Goal: Task Accomplishment & Management: Complete application form

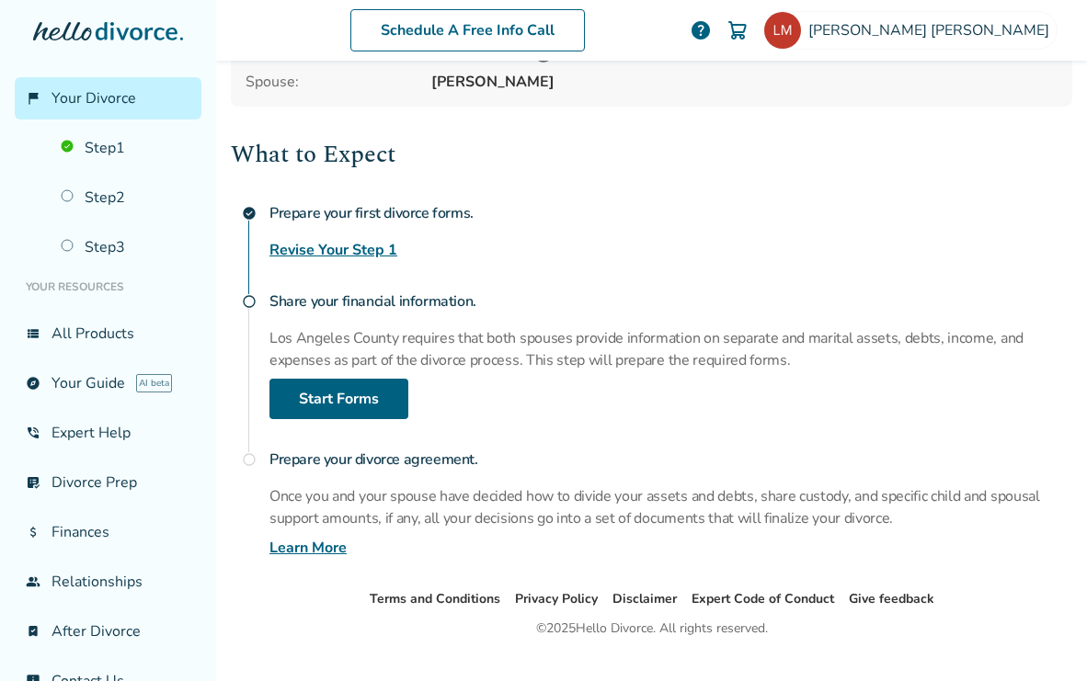
scroll to position [212, 0]
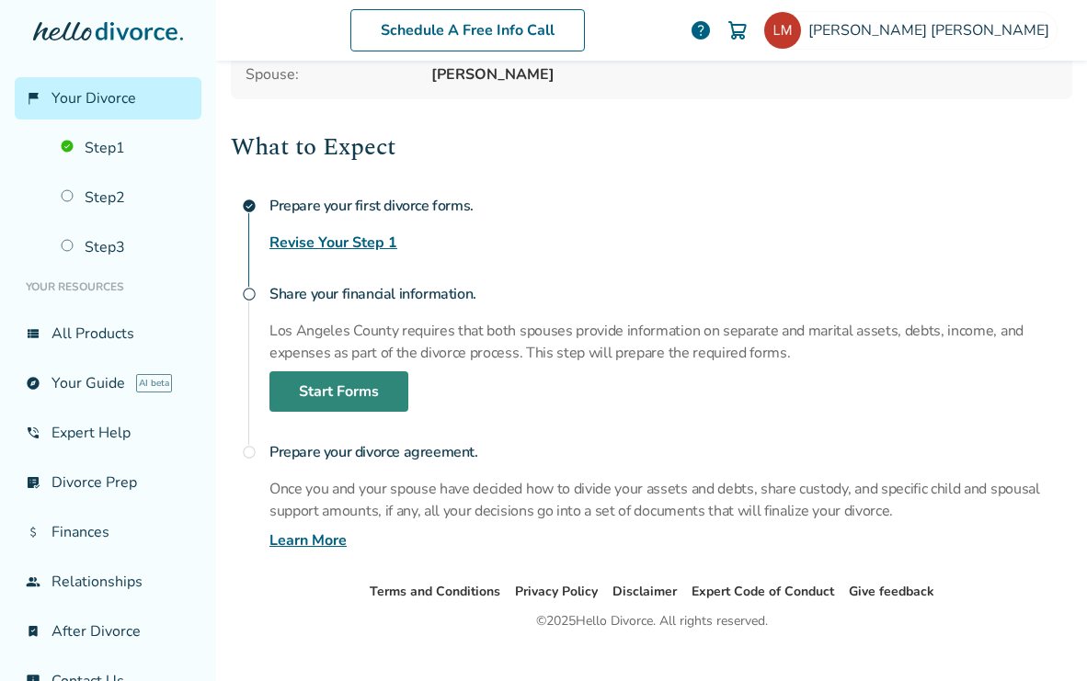
click at [376, 381] on link "Start Forms" at bounding box center [338, 391] width 139 height 40
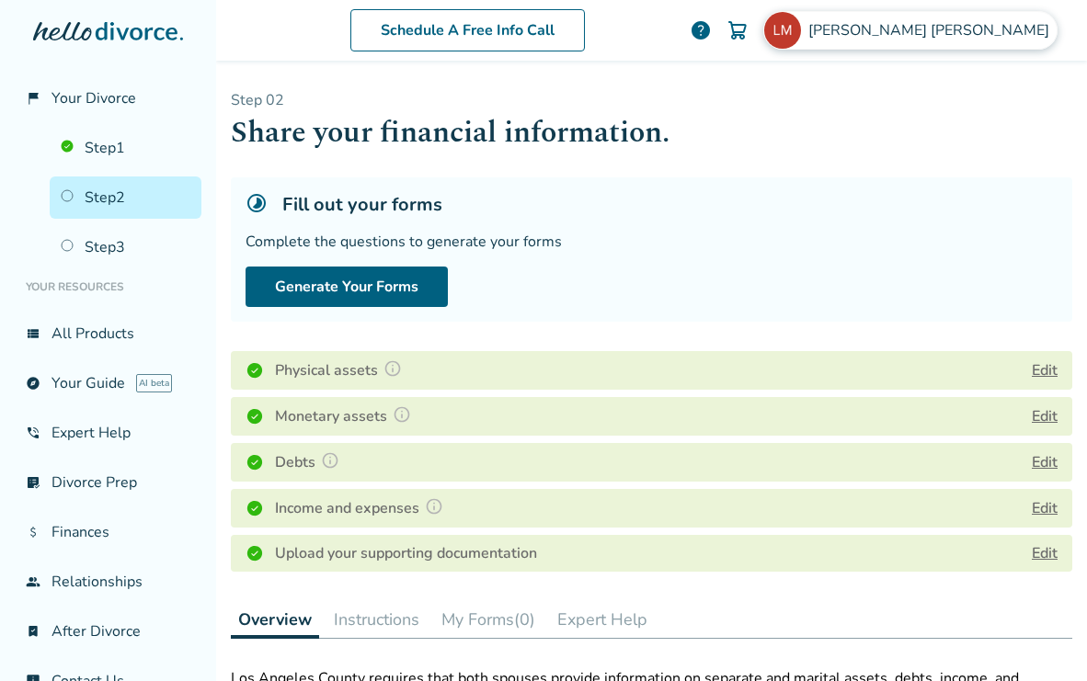
click at [1038, 35] on span "Lisa Mozden" at bounding box center [932, 30] width 248 height 20
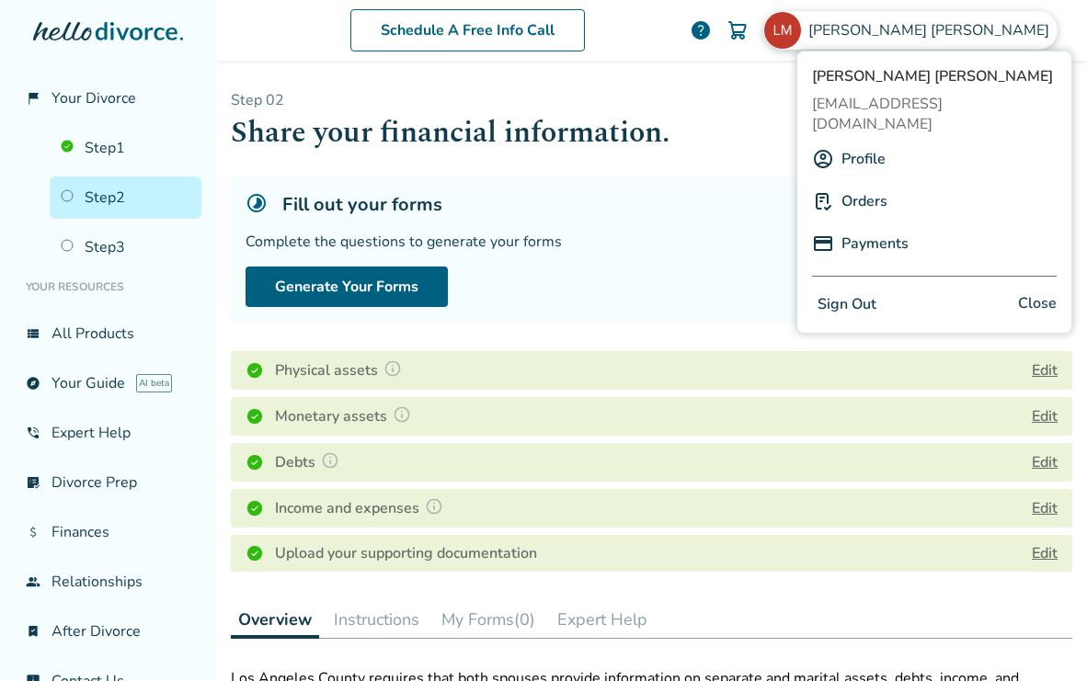
click at [857, 142] on link "Profile" at bounding box center [863, 159] width 44 height 35
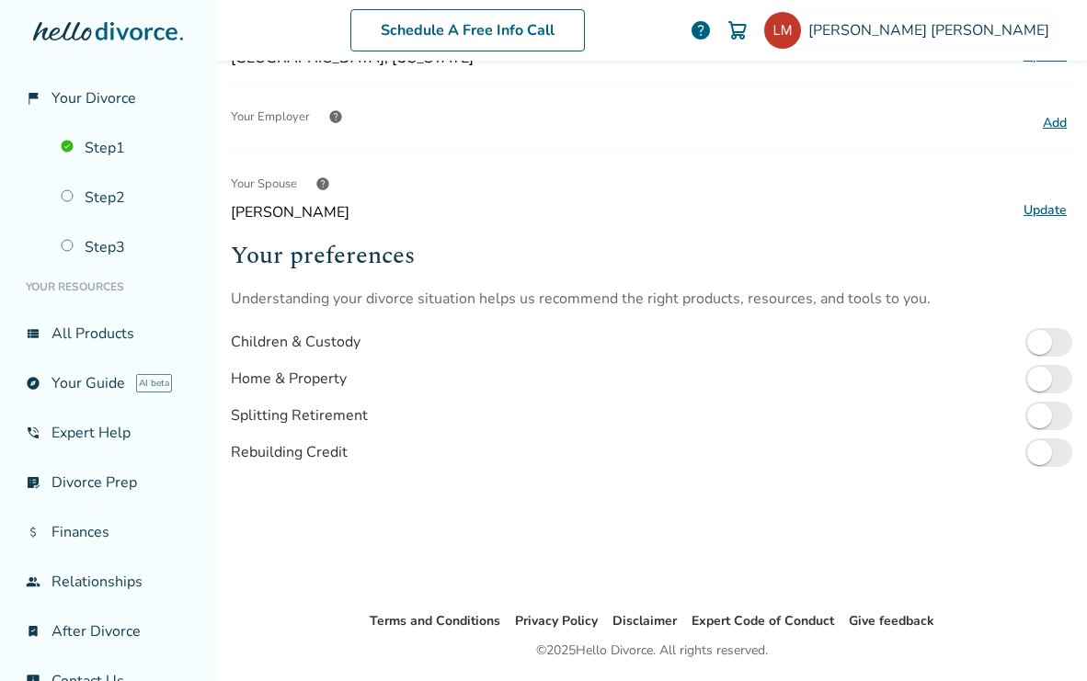
scroll to position [257, 0]
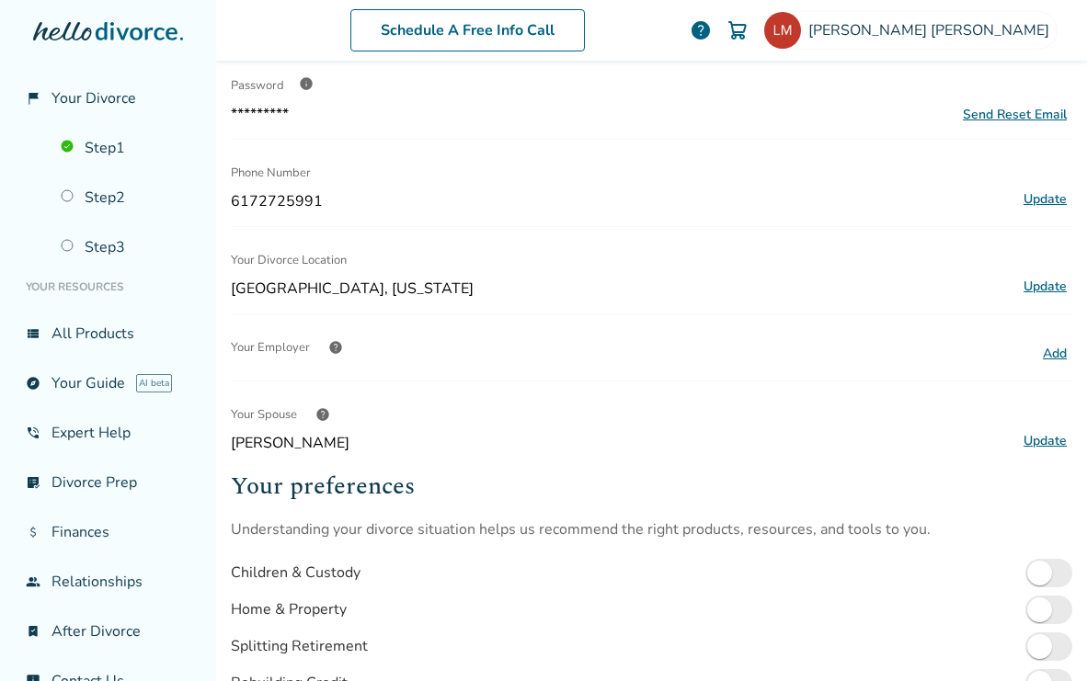
click at [1051, 443] on button "Update" at bounding box center [1045, 441] width 54 height 24
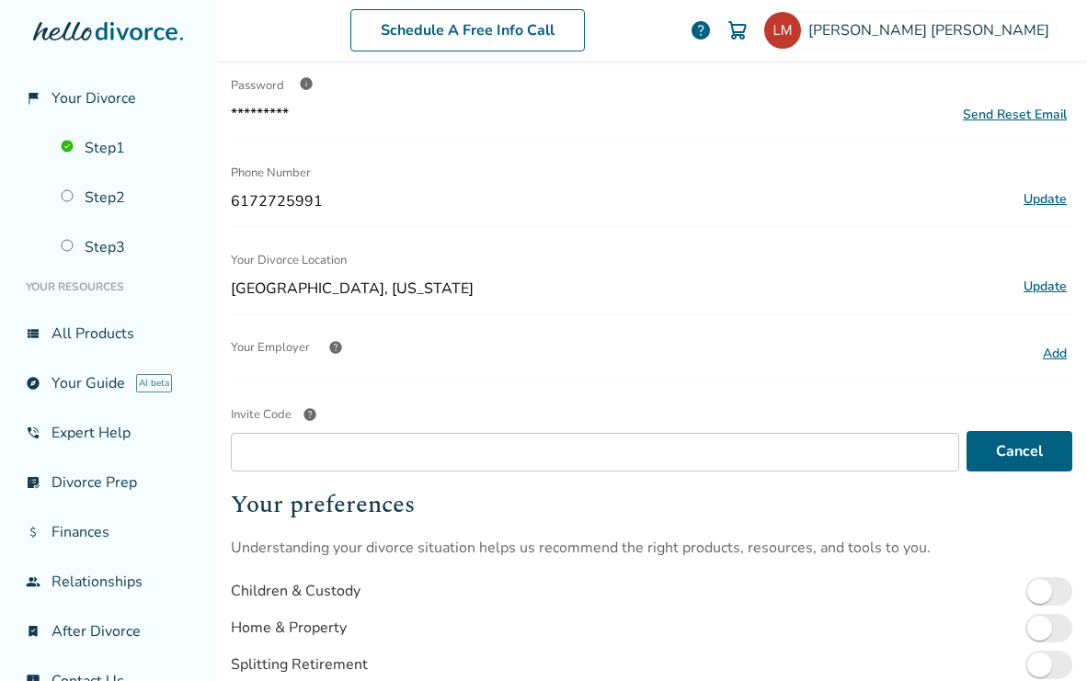
click at [889, 516] on h2 "Your preferences" at bounding box center [651, 504] width 841 height 37
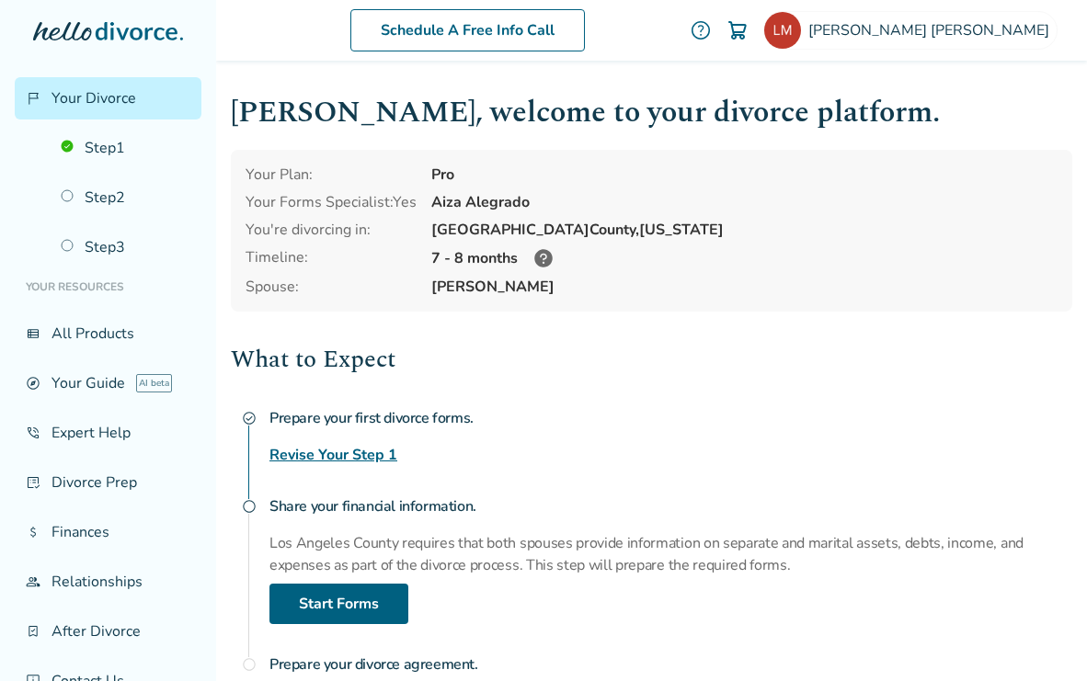
scroll to position [24, 0]
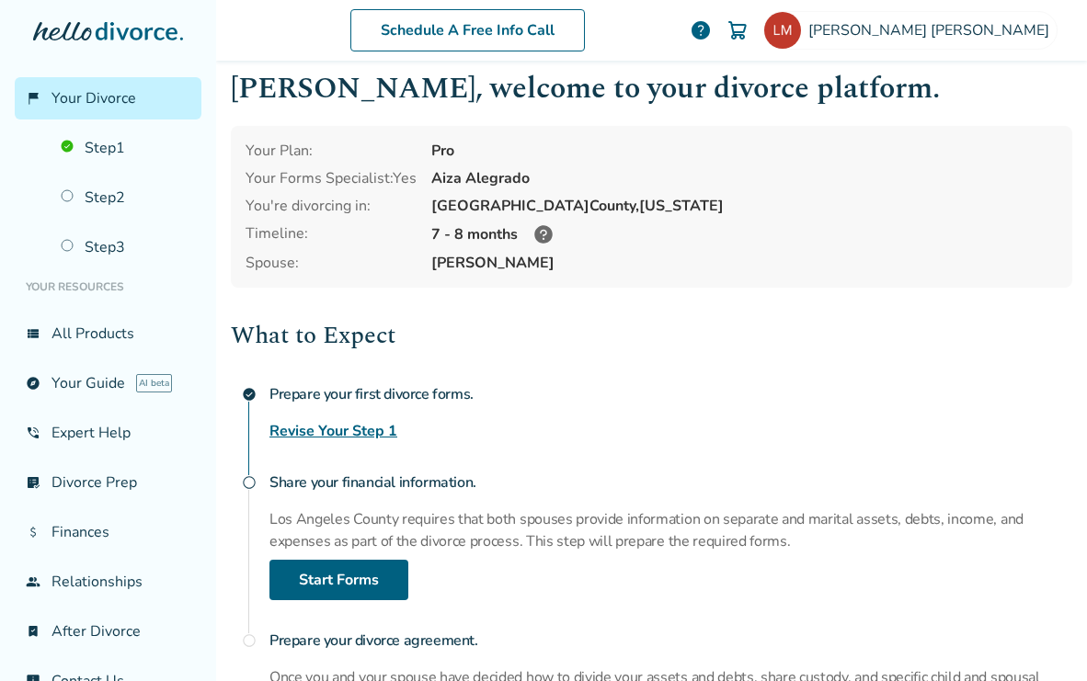
click at [355, 428] on link "Revise Your Step 1" at bounding box center [333, 431] width 128 height 22
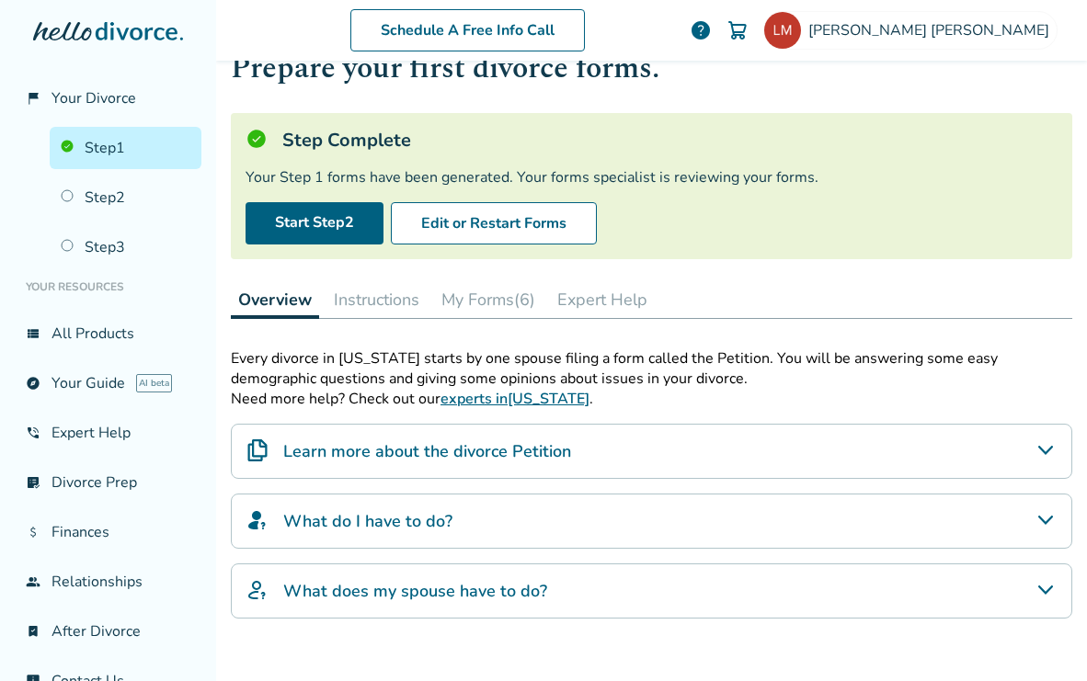
scroll to position [67, 0]
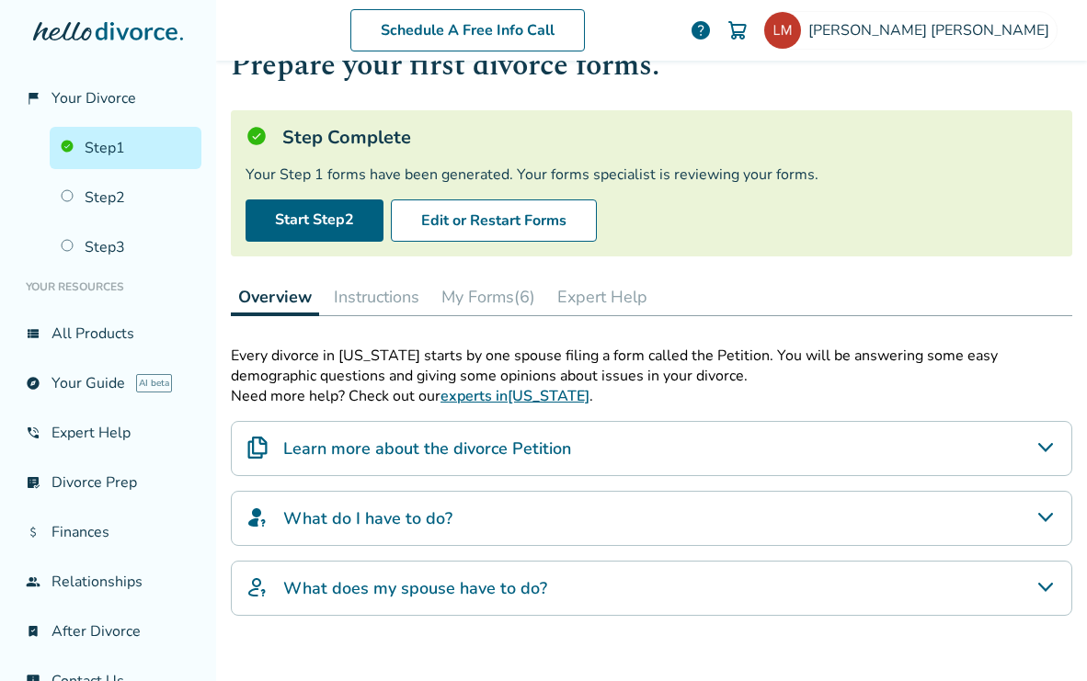
click at [508, 296] on button "My Forms (6)" at bounding box center [488, 297] width 109 height 37
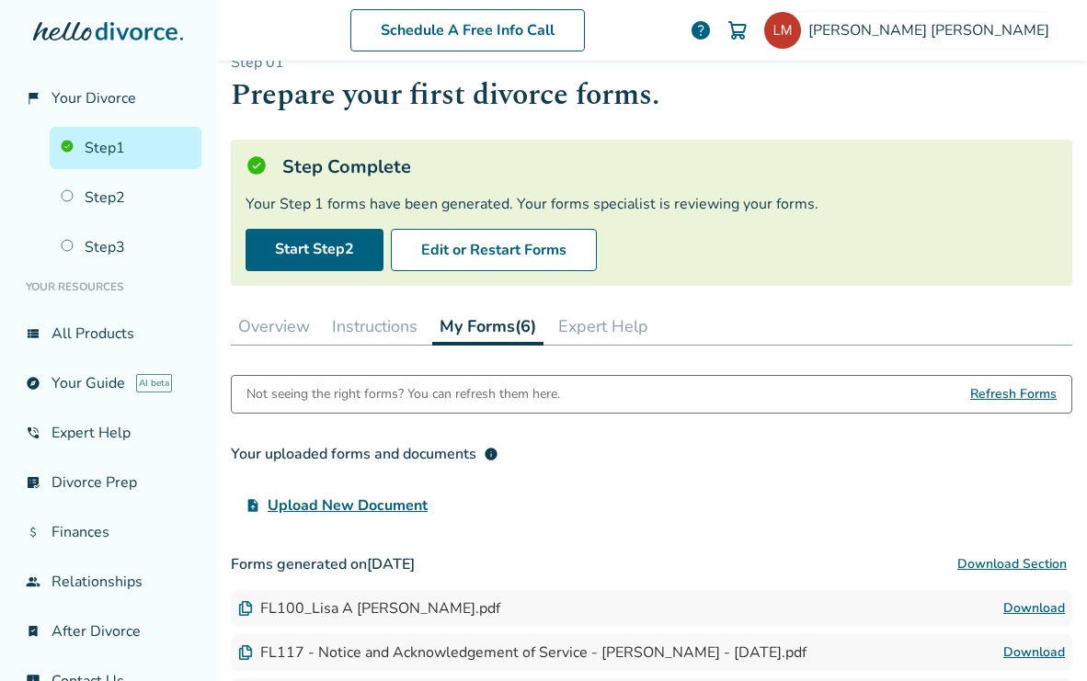
scroll to position [22, 0]
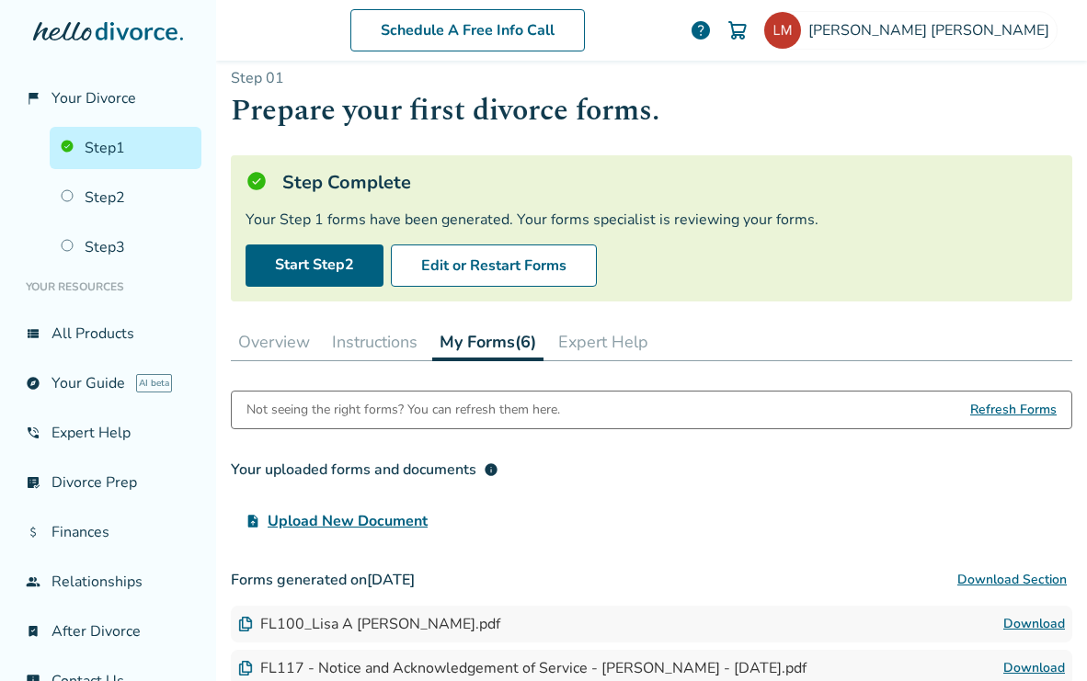
click at [627, 353] on button "Expert Help" at bounding box center [603, 342] width 105 height 37
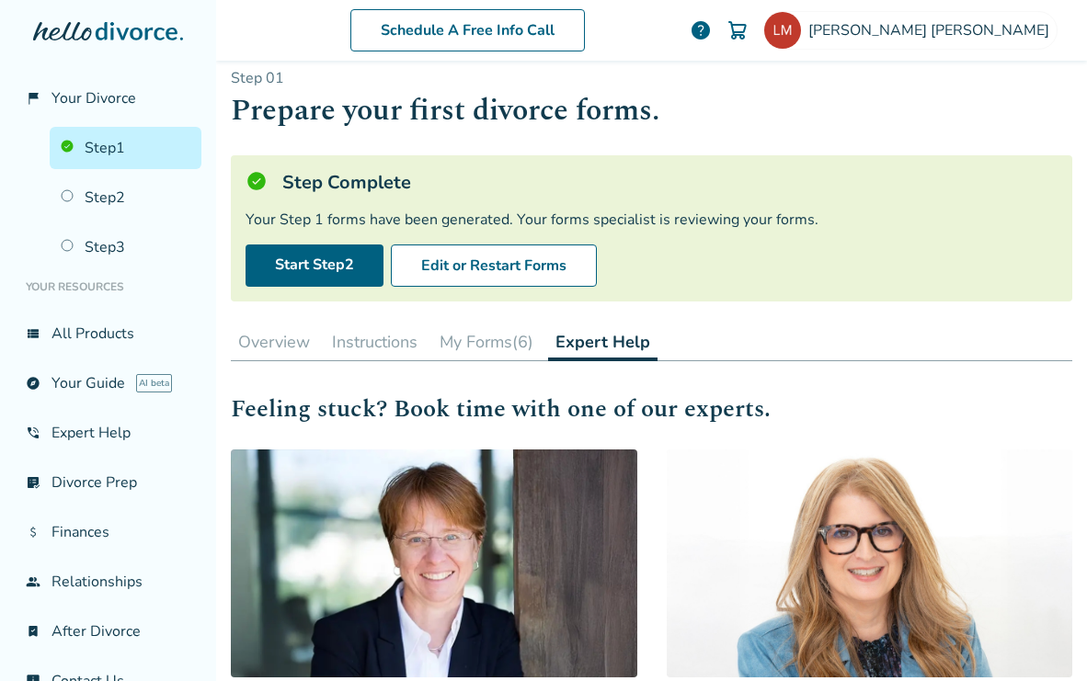
click at [261, 346] on button "Overview" at bounding box center [274, 342] width 86 height 37
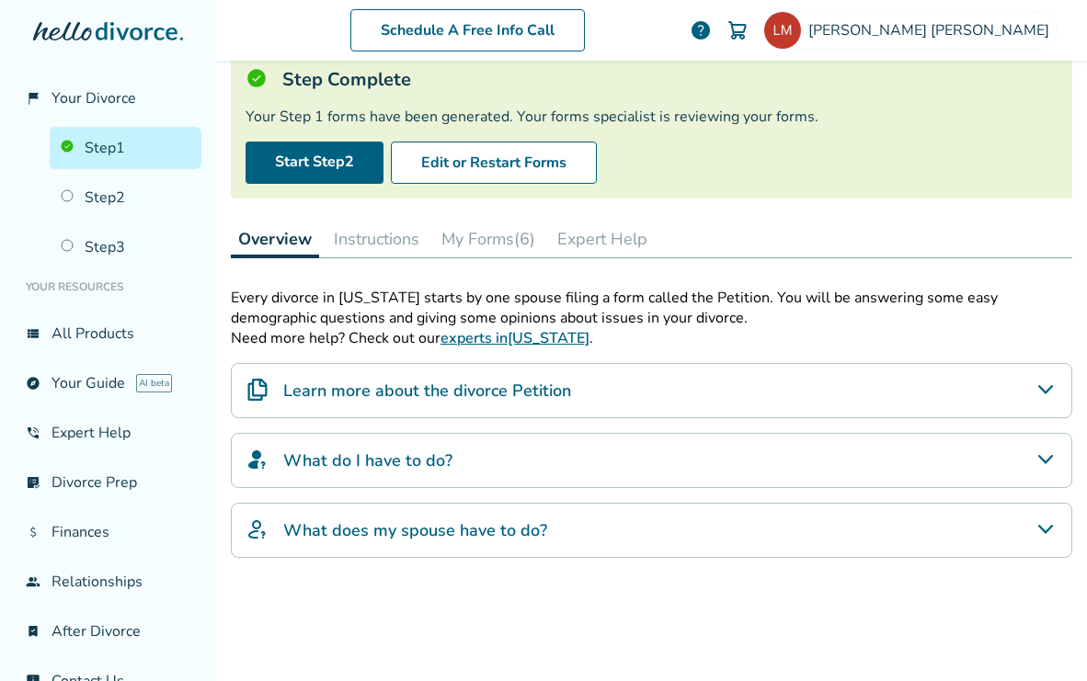
scroll to position [192, 0]
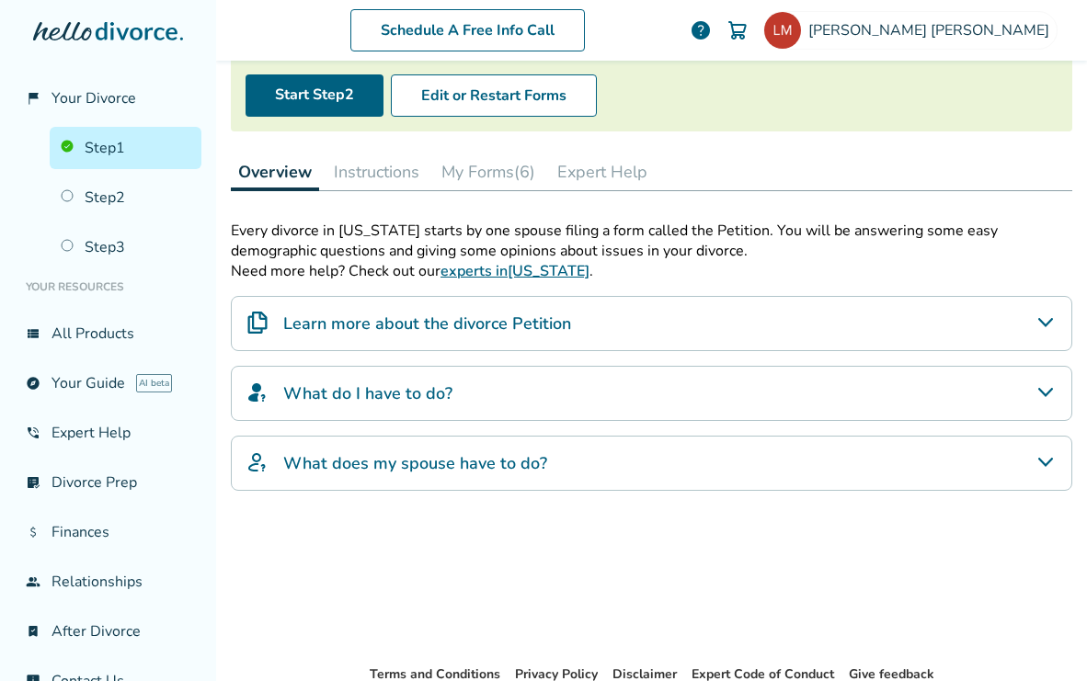
click at [418, 461] on h4 "What does my spouse have to do?" at bounding box center [415, 463] width 264 height 24
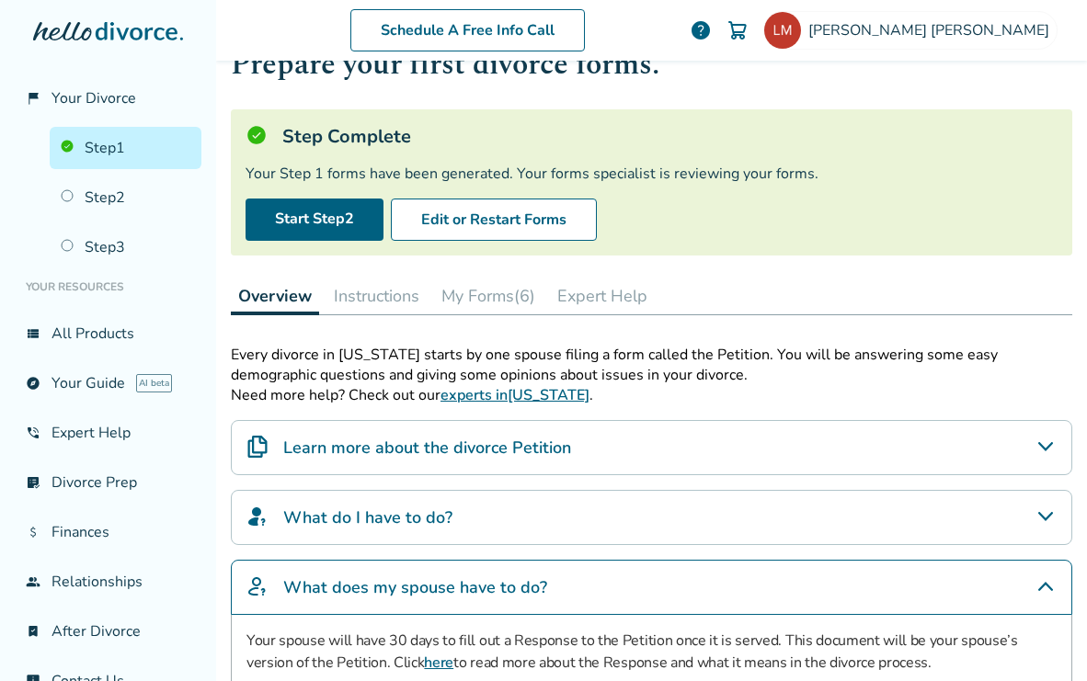
scroll to position [61, 0]
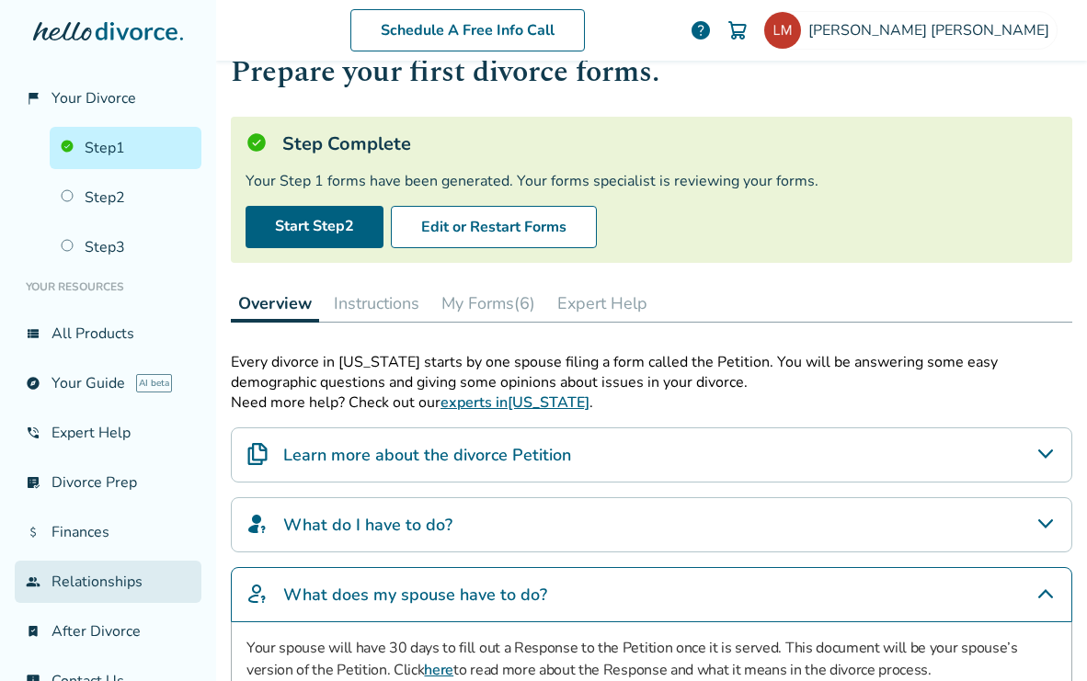
click at [120, 577] on link "group Relationships" at bounding box center [108, 582] width 187 height 42
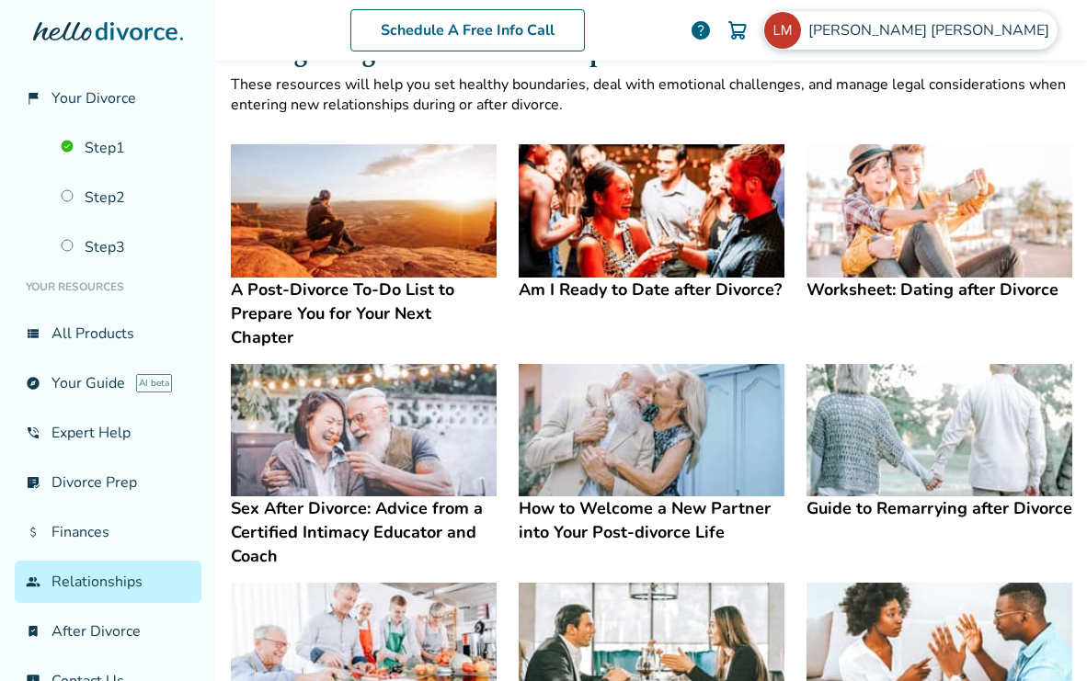
click at [985, 38] on span "Lisa Mozden" at bounding box center [932, 30] width 248 height 20
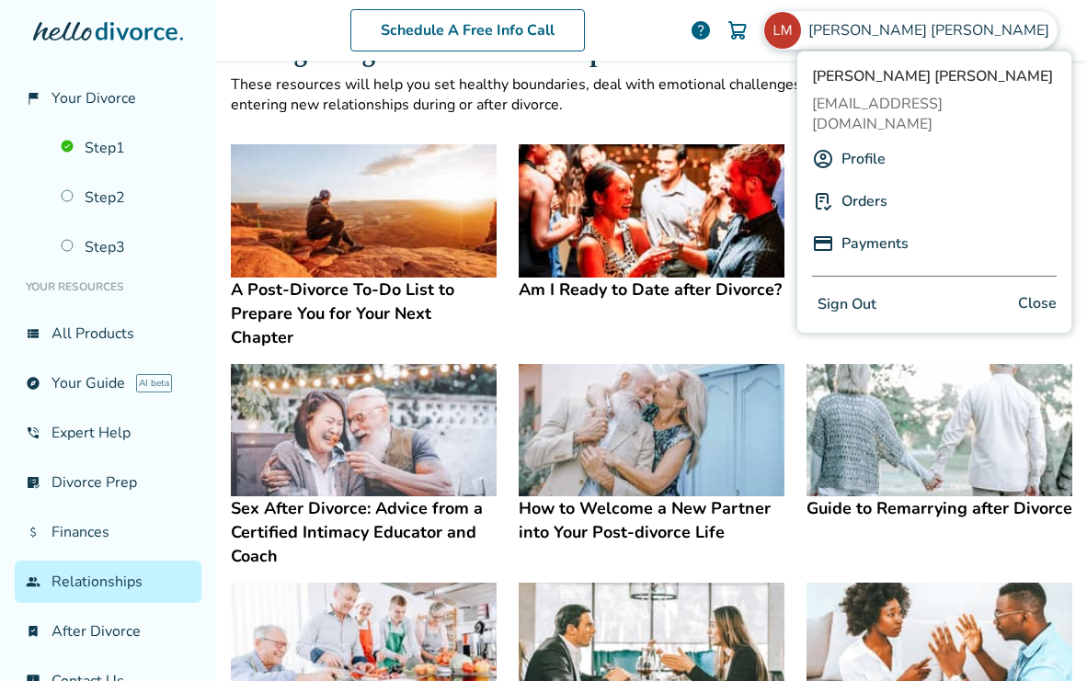
click at [863, 142] on link "Profile" at bounding box center [863, 159] width 44 height 35
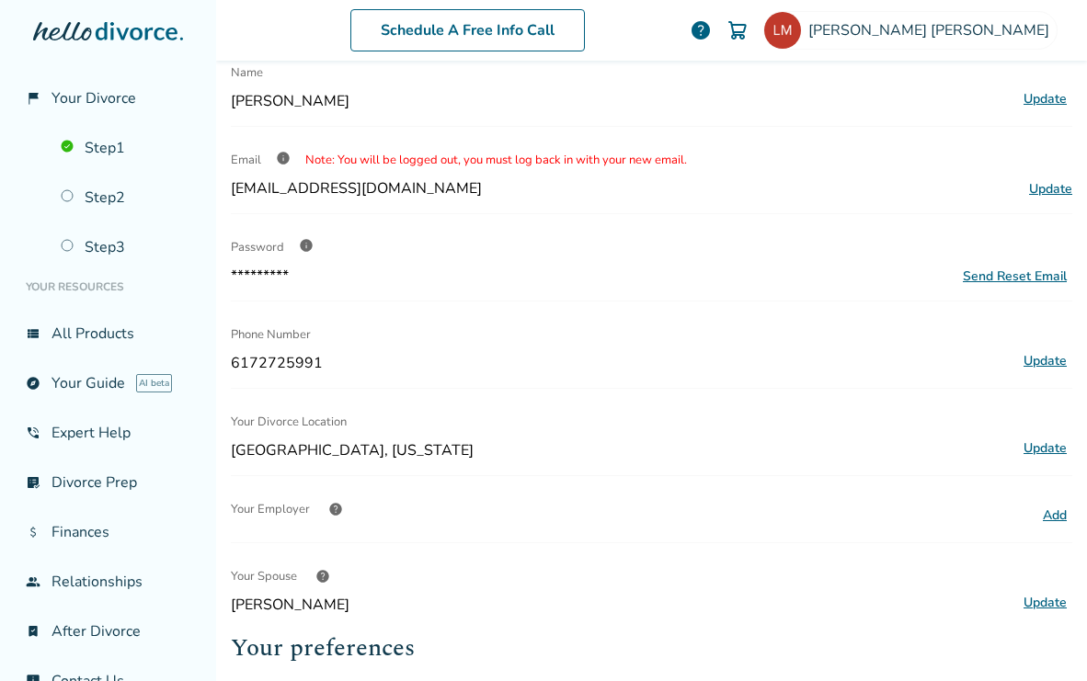
scroll to position [97, 0]
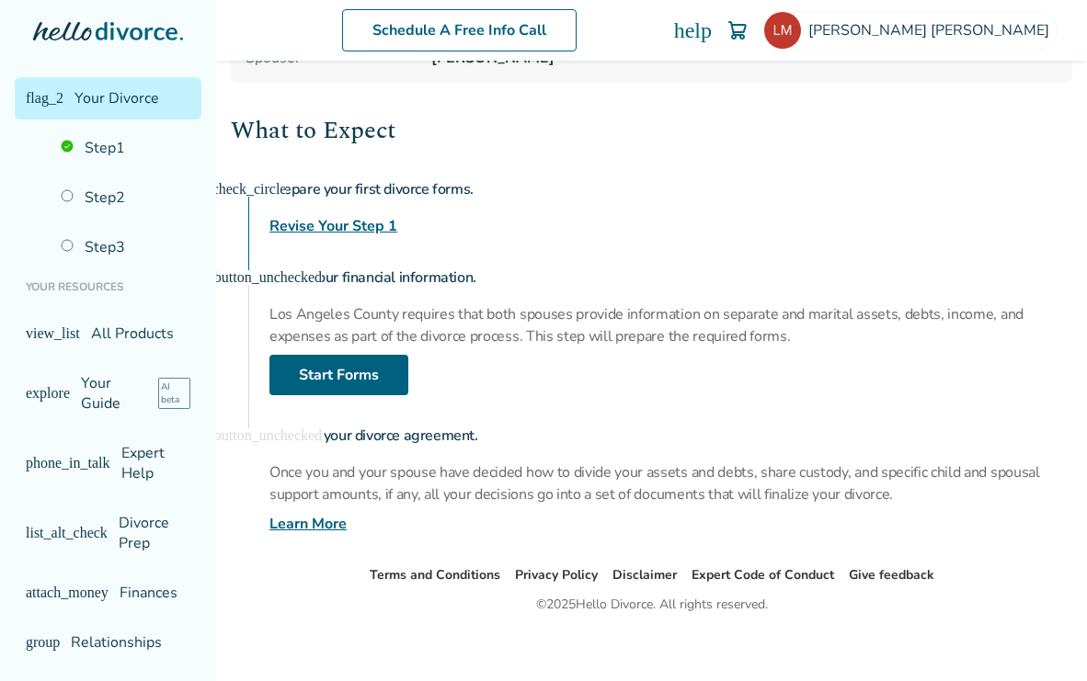
scroll to position [238, 0]
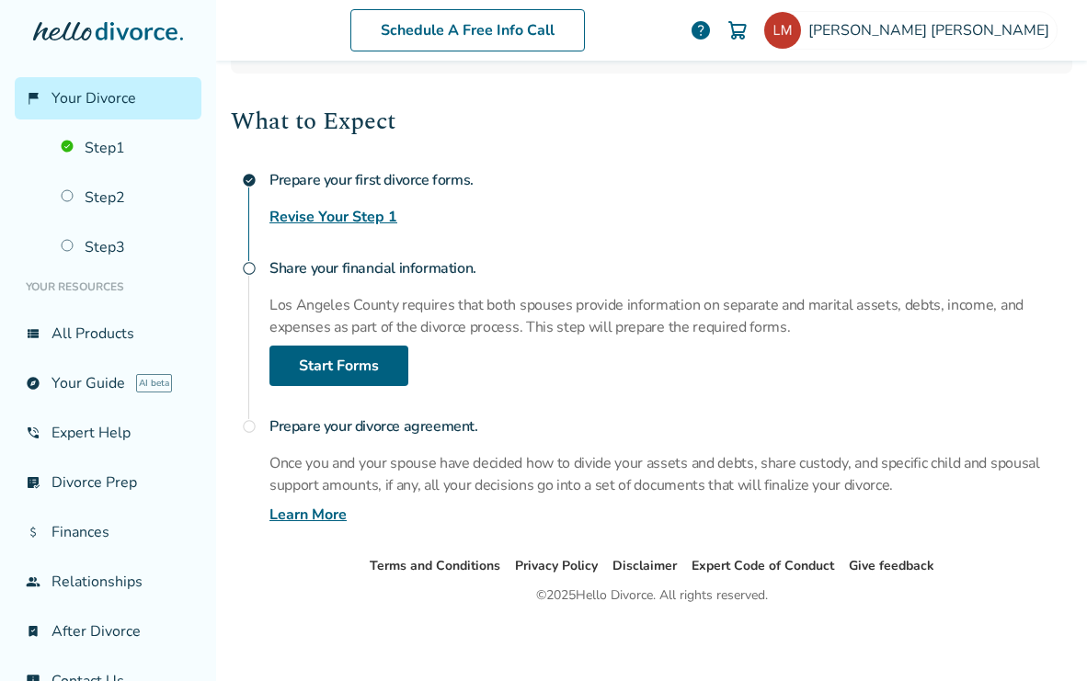
click at [320, 515] on link "Learn More" at bounding box center [307, 515] width 77 height 22
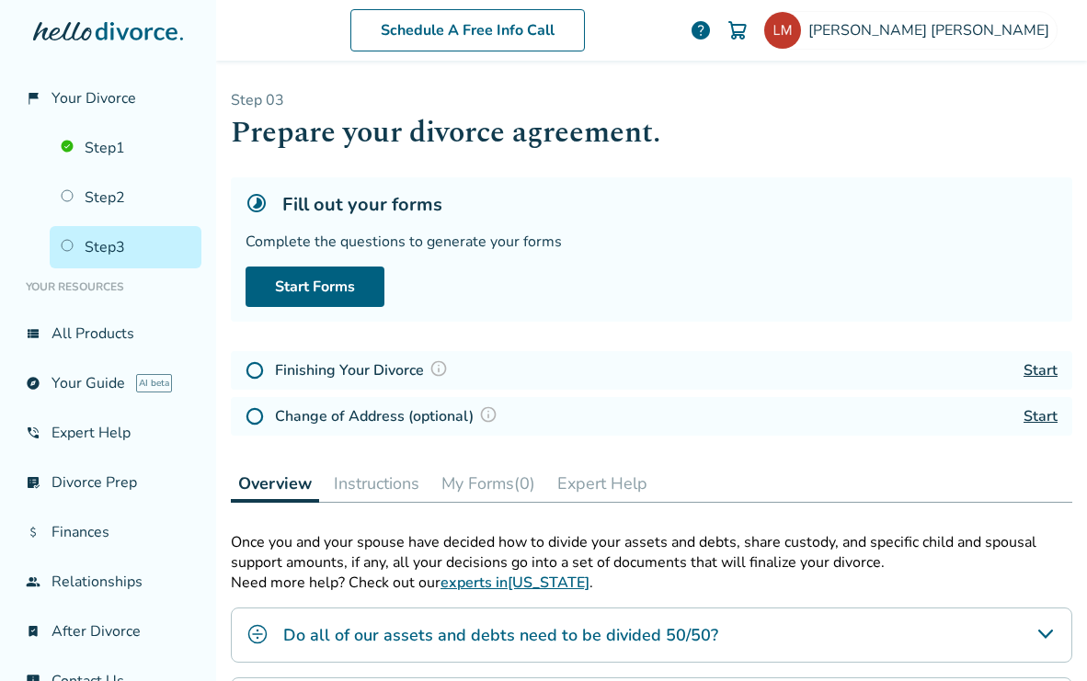
click at [981, 50] on div "Schedule A Free Info Call Lisa Mozden help" at bounding box center [651, 30] width 841 height 72
click at [1002, 31] on span "Lisa Mozden" at bounding box center [932, 30] width 248 height 20
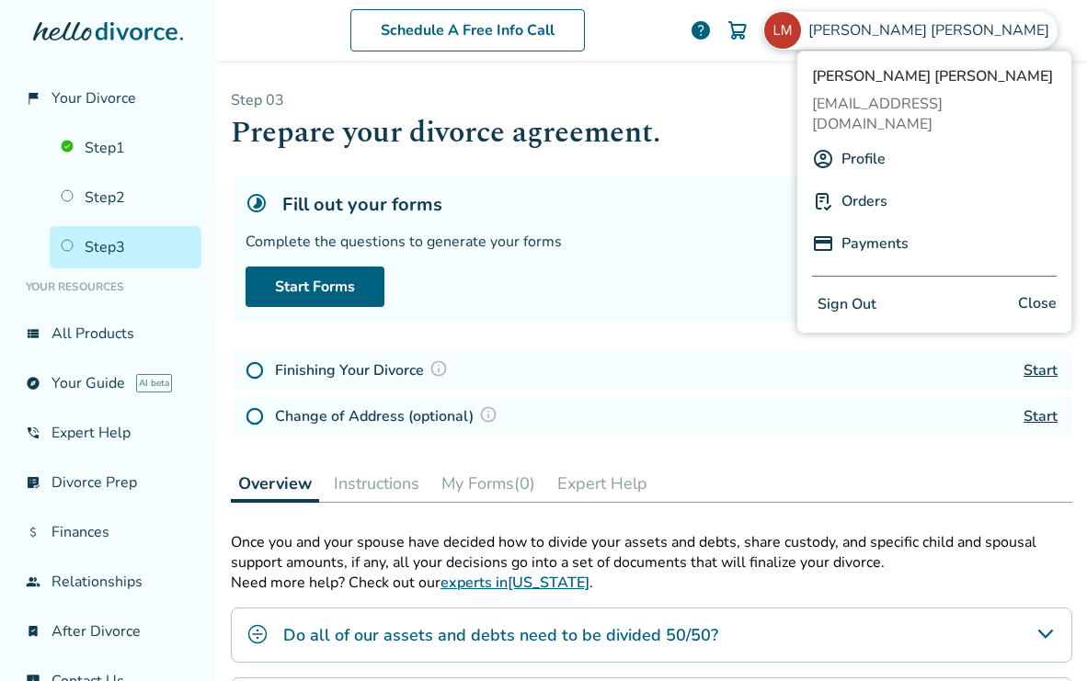
click at [873, 142] on link "Profile" at bounding box center [863, 159] width 44 height 35
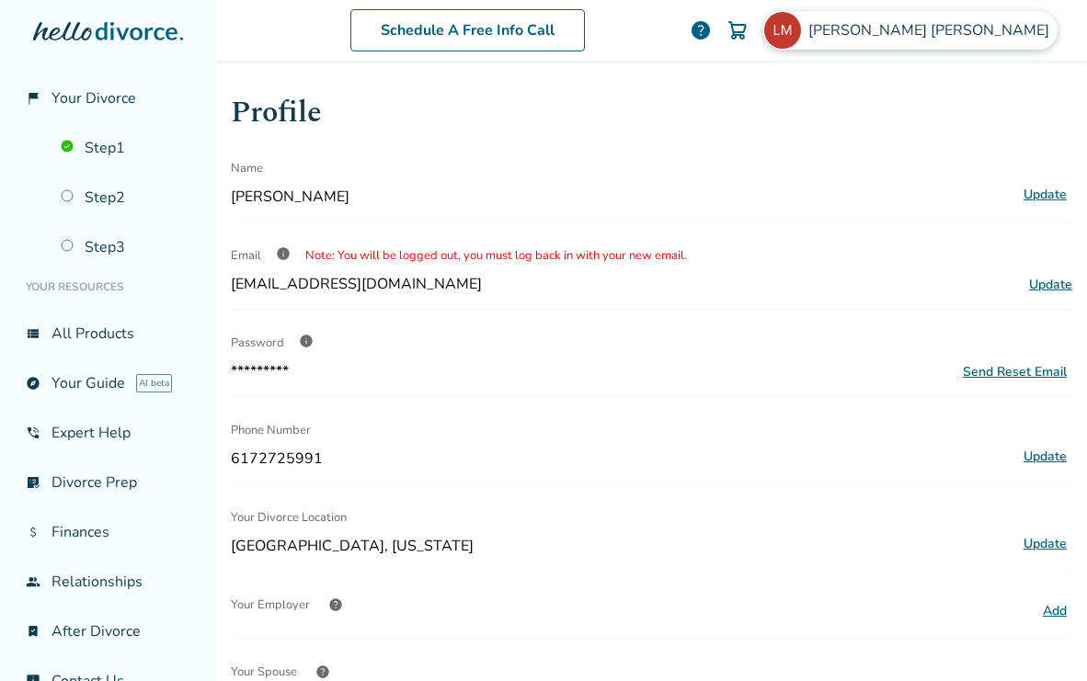
click at [983, 40] on div "Lisa Mozden" at bounding box center [910, 30] width 294 height 39
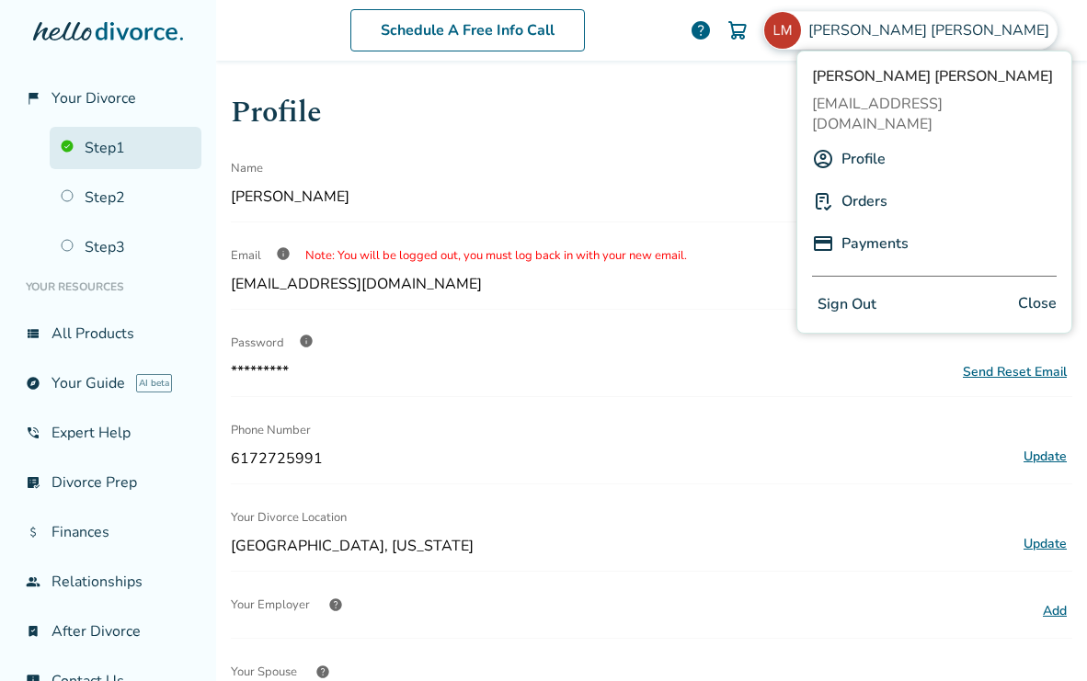
click at [109, 148] on link "Step 1" at bounding box center [126, 148] width 152 height 42
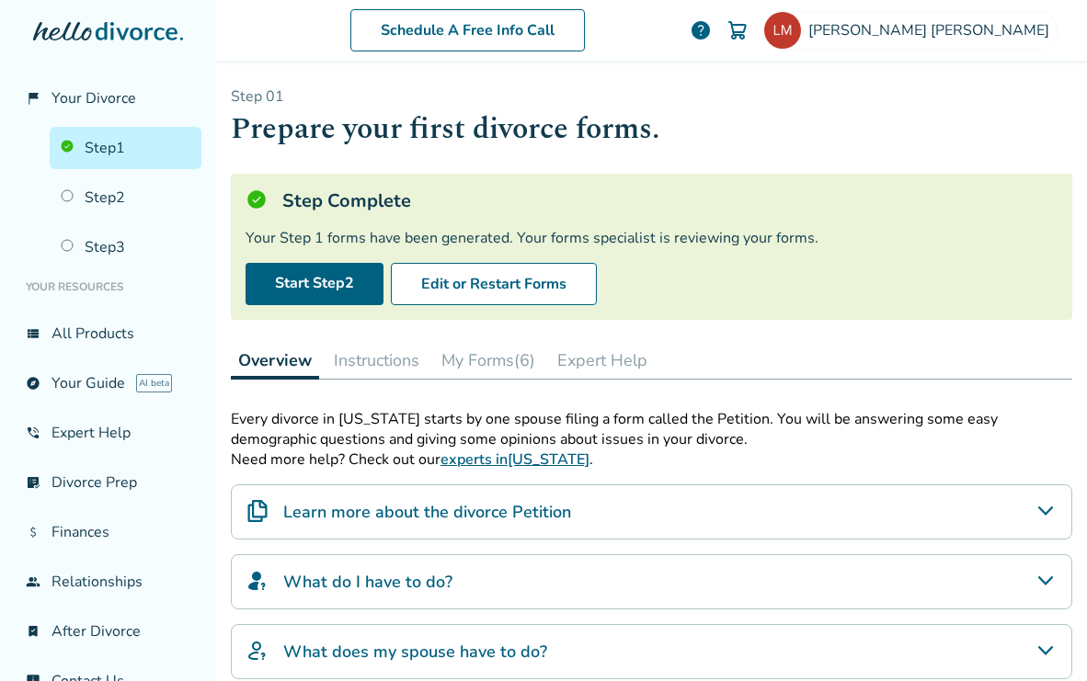
scroll to position [6, 0]
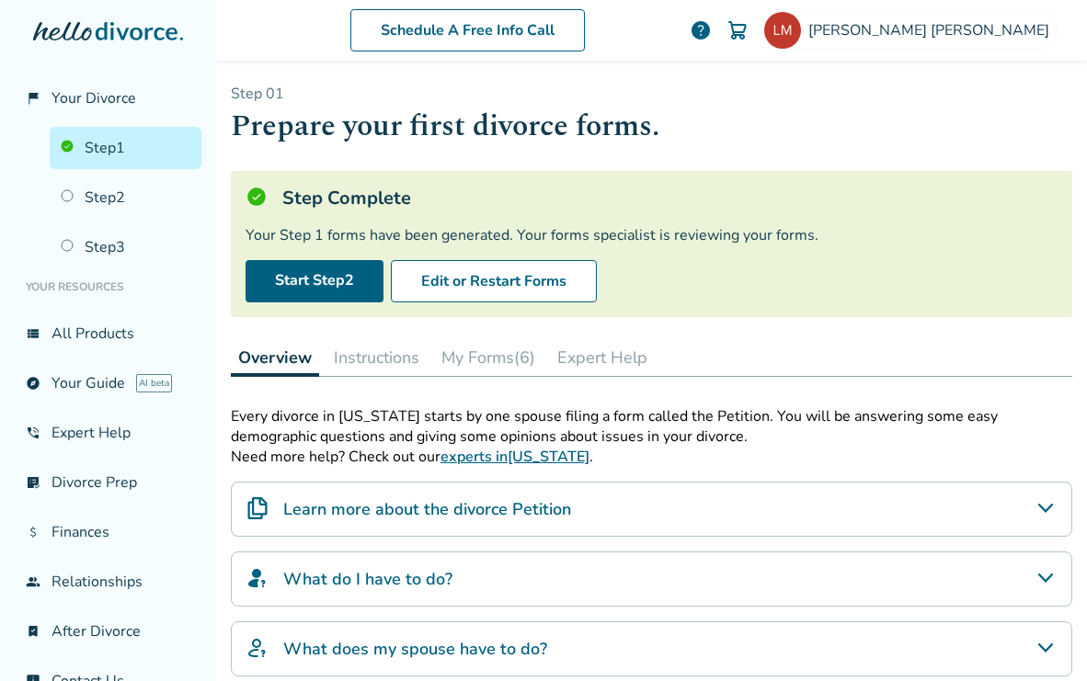
click at [492, 362] on button "My Forms (6)" at bounding box center [488, 357] width 109 height 37
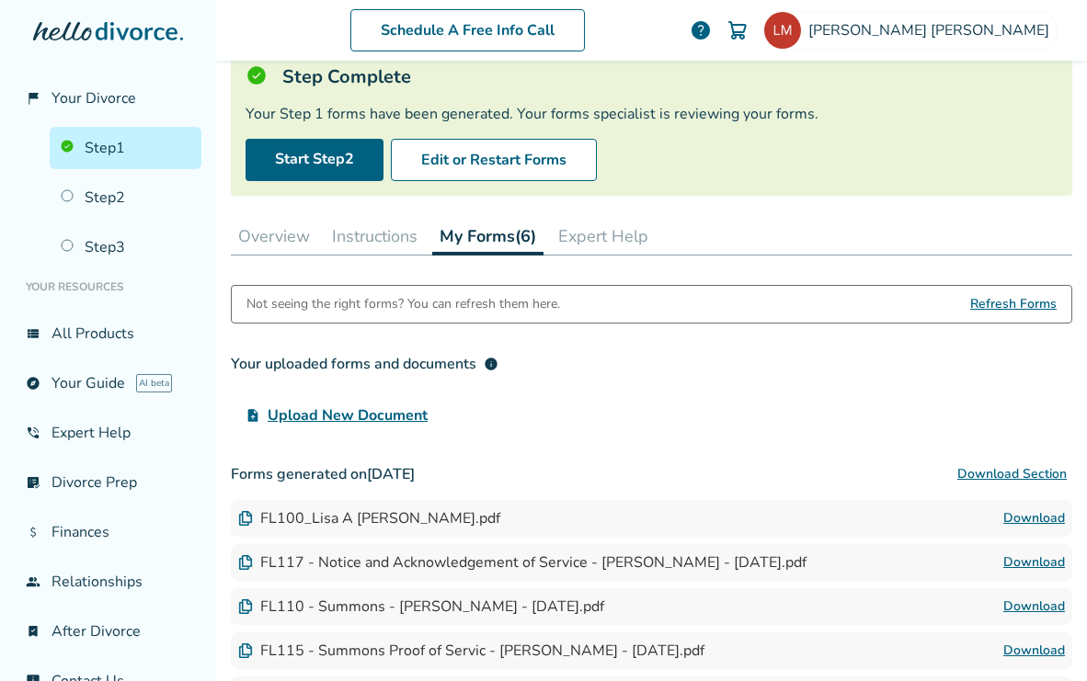
scroll to position [125, 0]
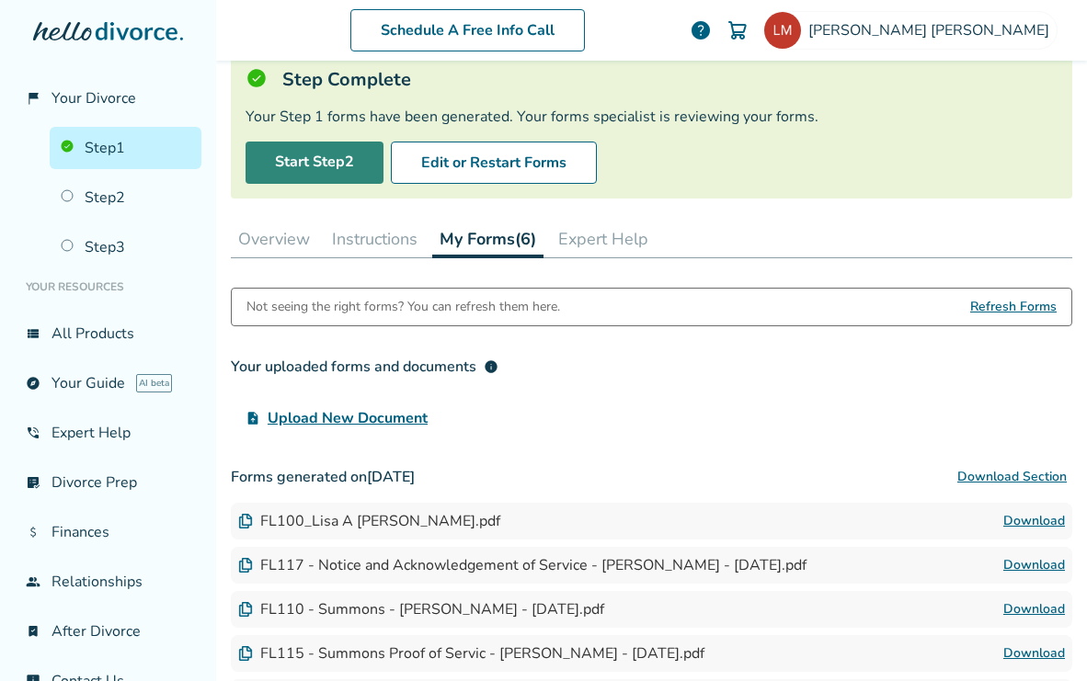
click at [350, 170] on link "Start Step 2" at bounding box center [315, 163] width 138 height 42
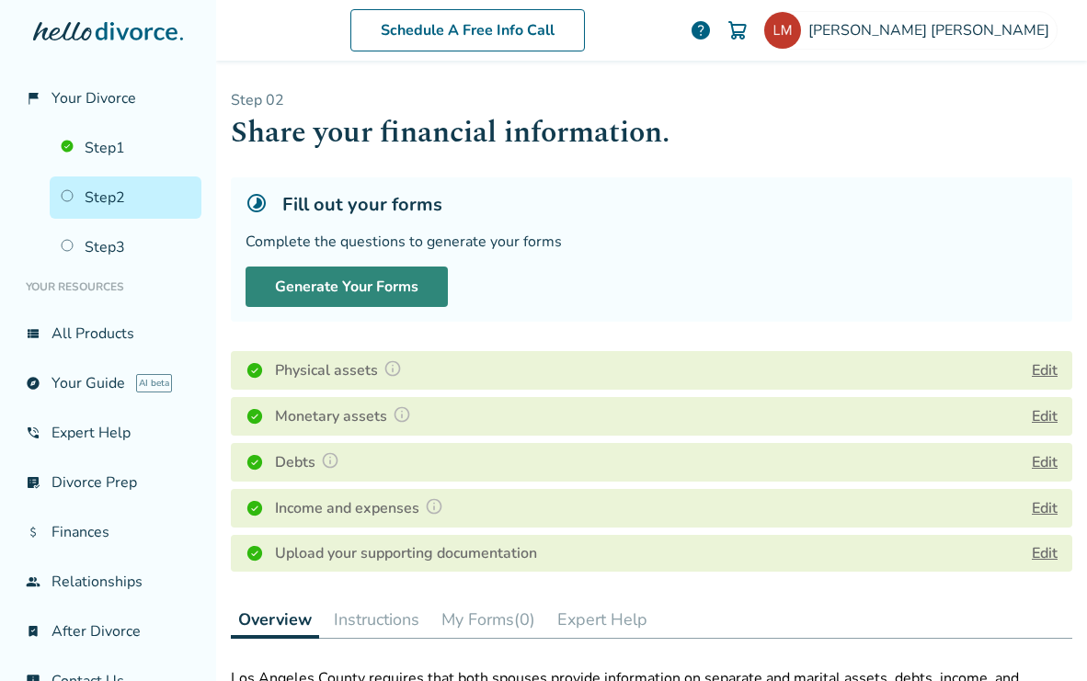
click at [389, 279] on button "Generate Your Forms" at bounding box center [347, 287] width 202 height 40
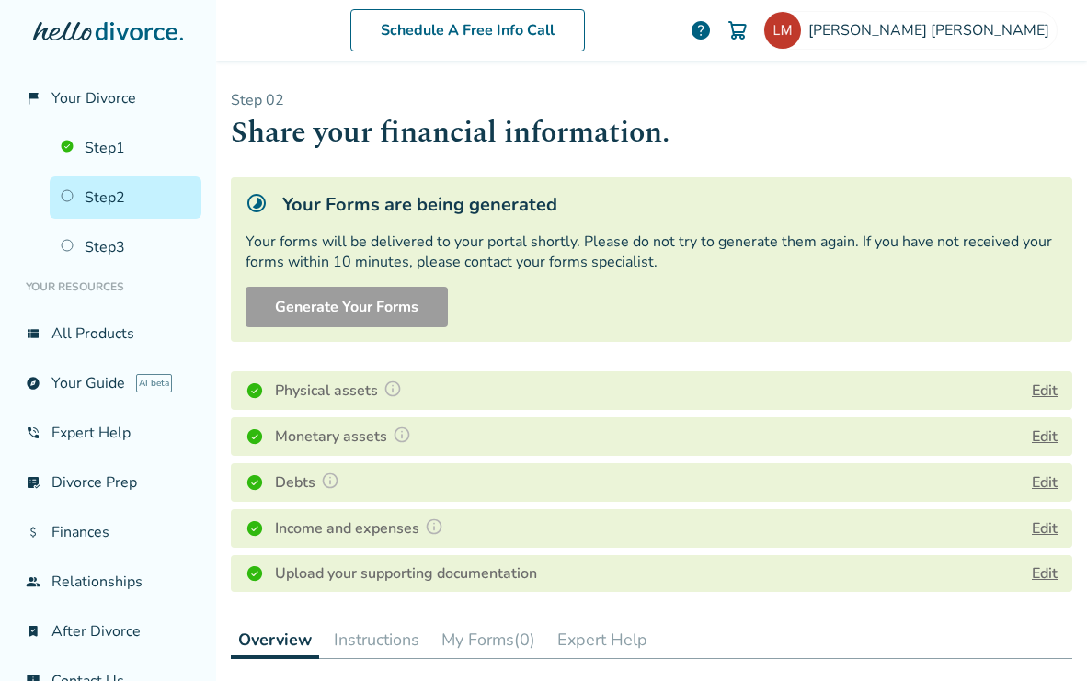
scroll to position [38, 0]
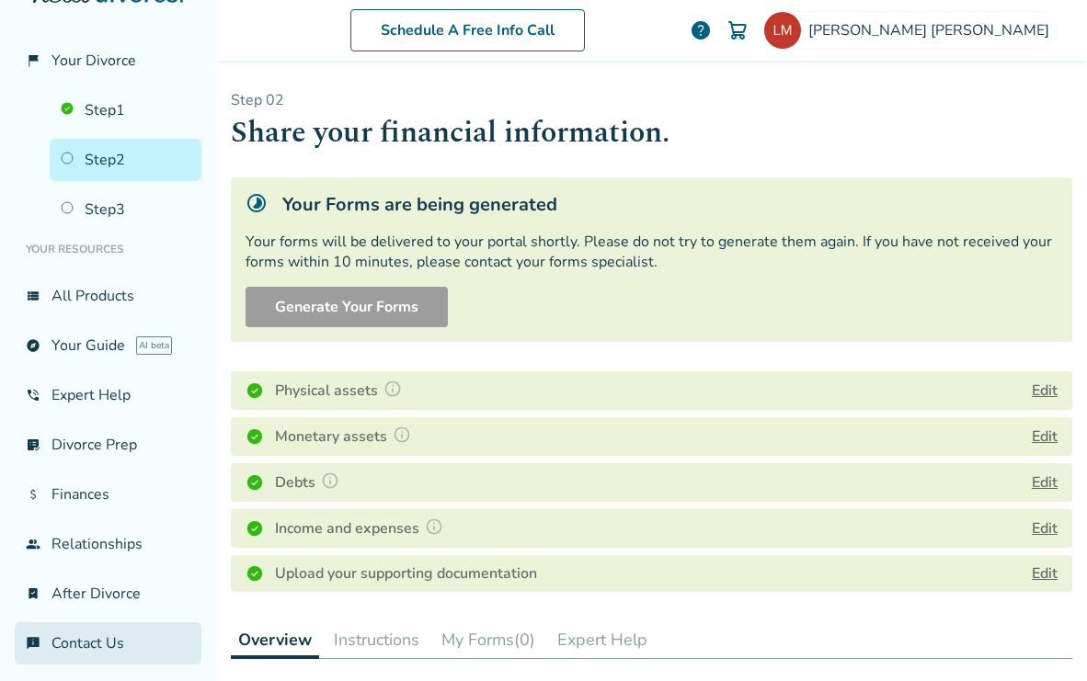
click at [96, 632] on link "chat_info Contact Us" at bounding box center [108, 644] width 187 height 42
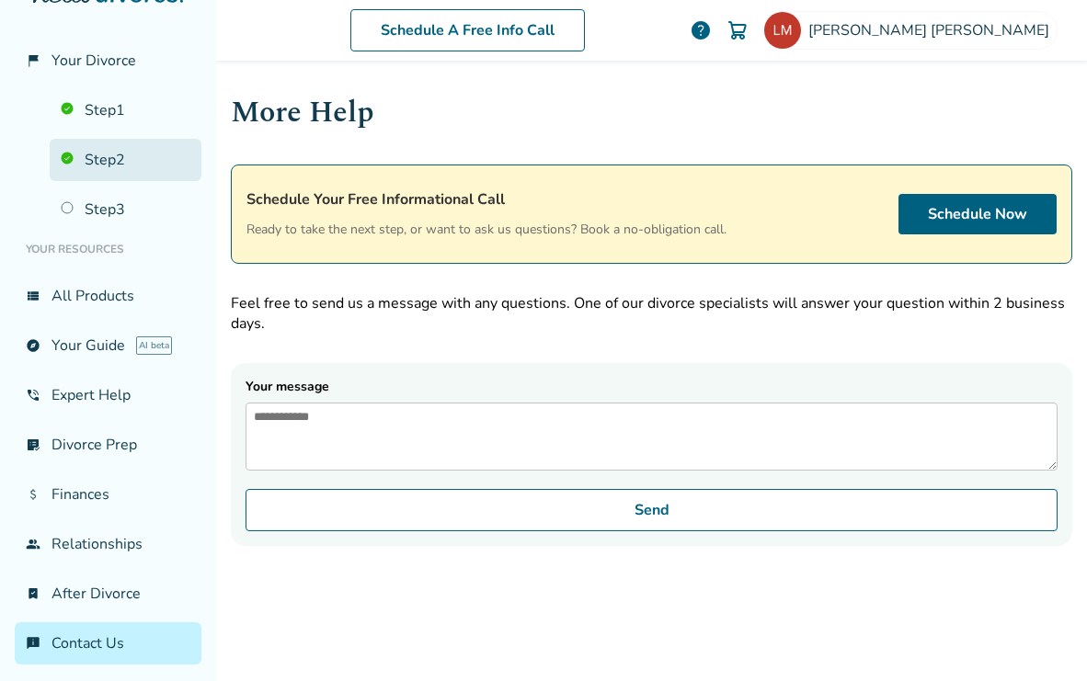
click at [120, 154] on link "Step 2" at bounding box center [126, 160] width 152 height 42
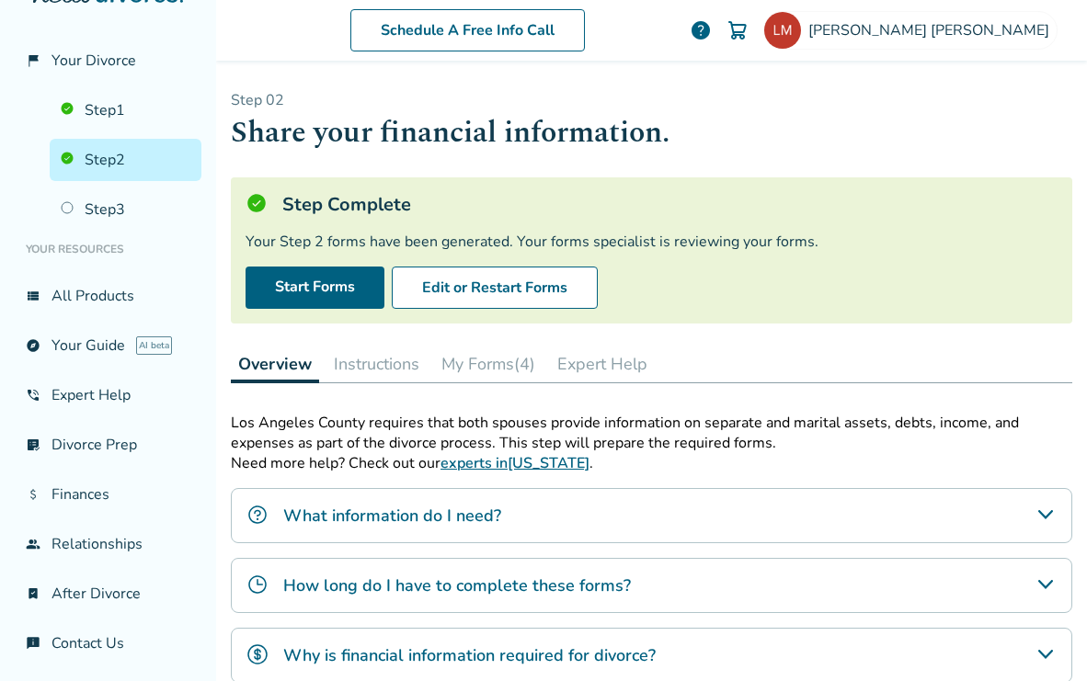
click at [379, 360] on button "Instructions" at bounding box center [376, 364] width 100 height 37
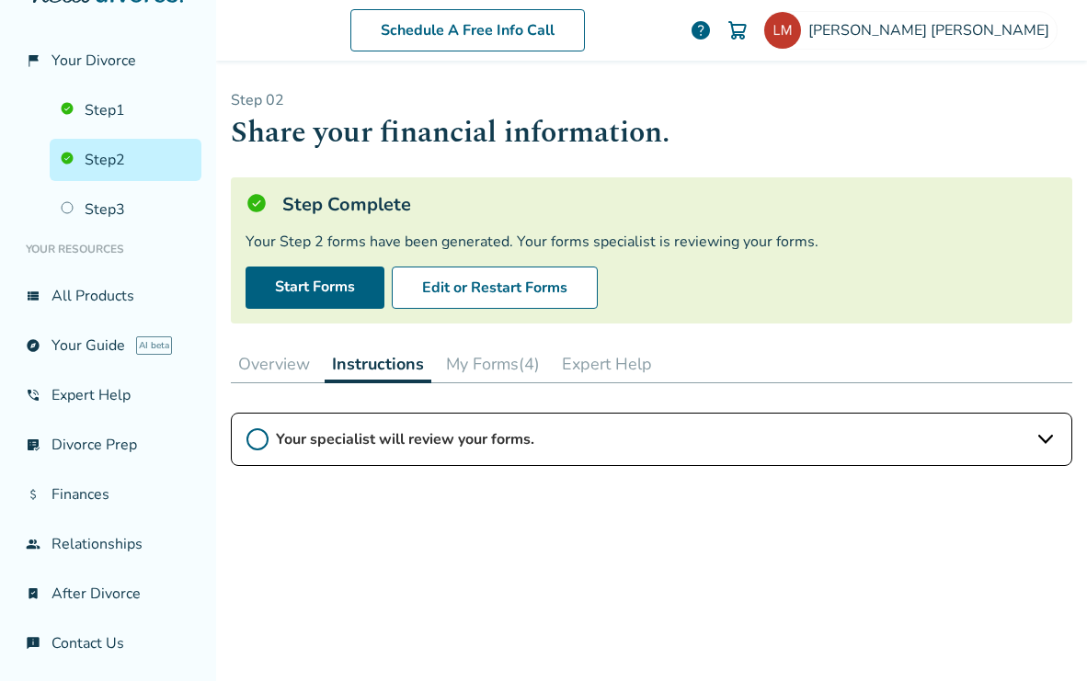
click at [298, 361] on button "Overview" at bounding box center [274, 364] width 86 height 37
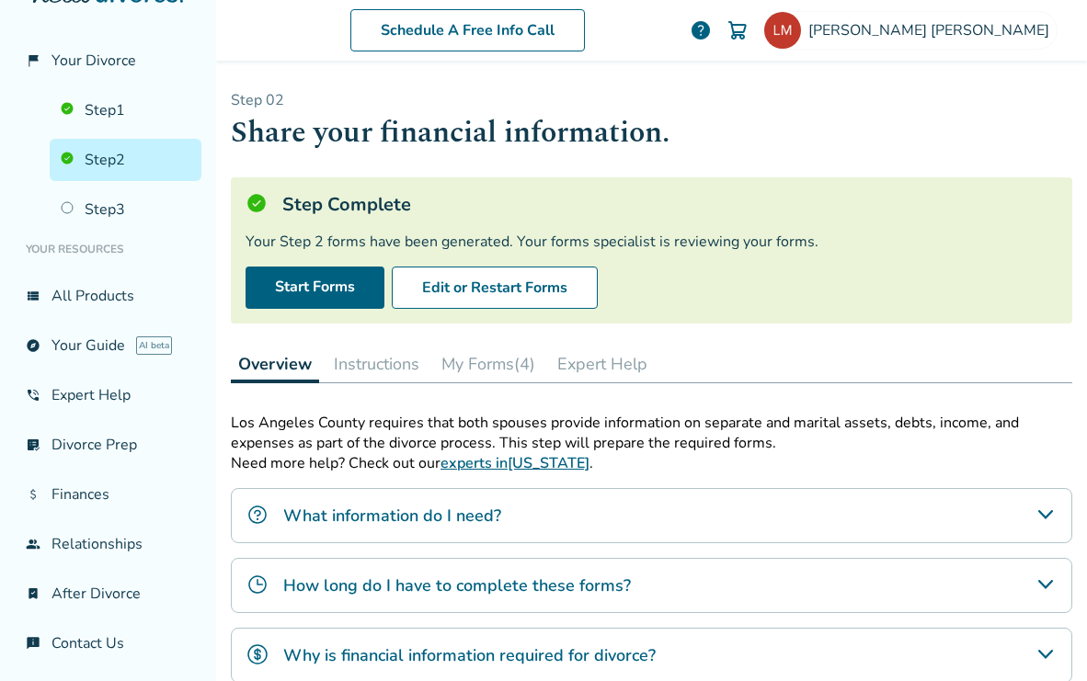
click at [511, 360] on button "My Forms (4)" at bounding box center [488, 364] width 109 height 37
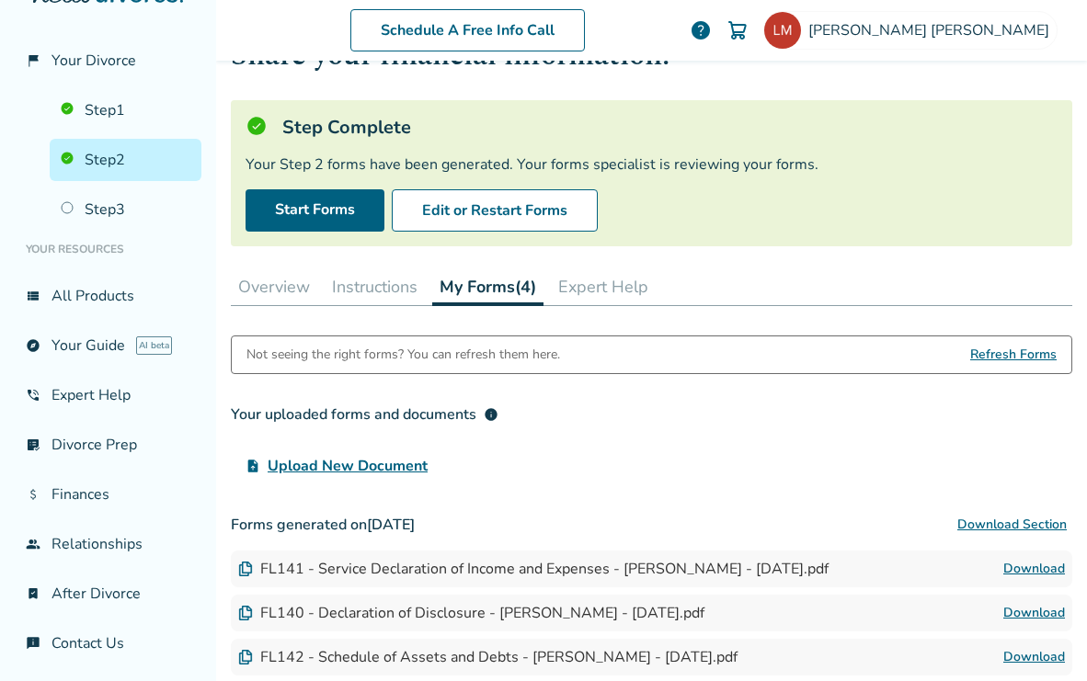
scroll to position [21, 0]
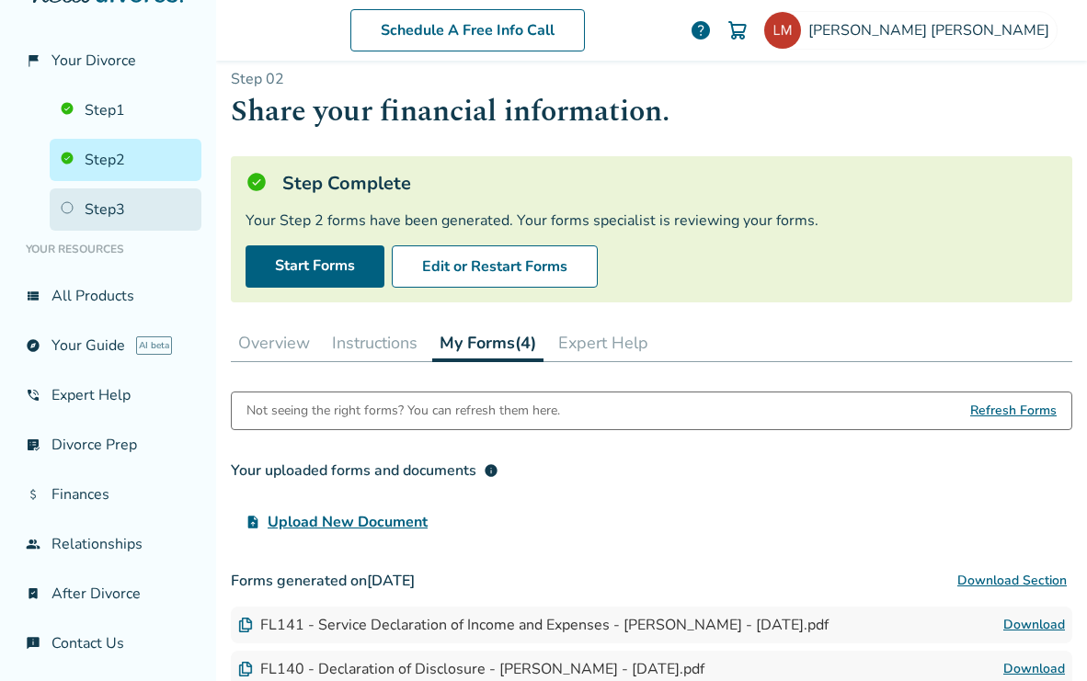
click at [112, 215] on link "Step 3" at bounding box center [126, 210] width 152 height 42
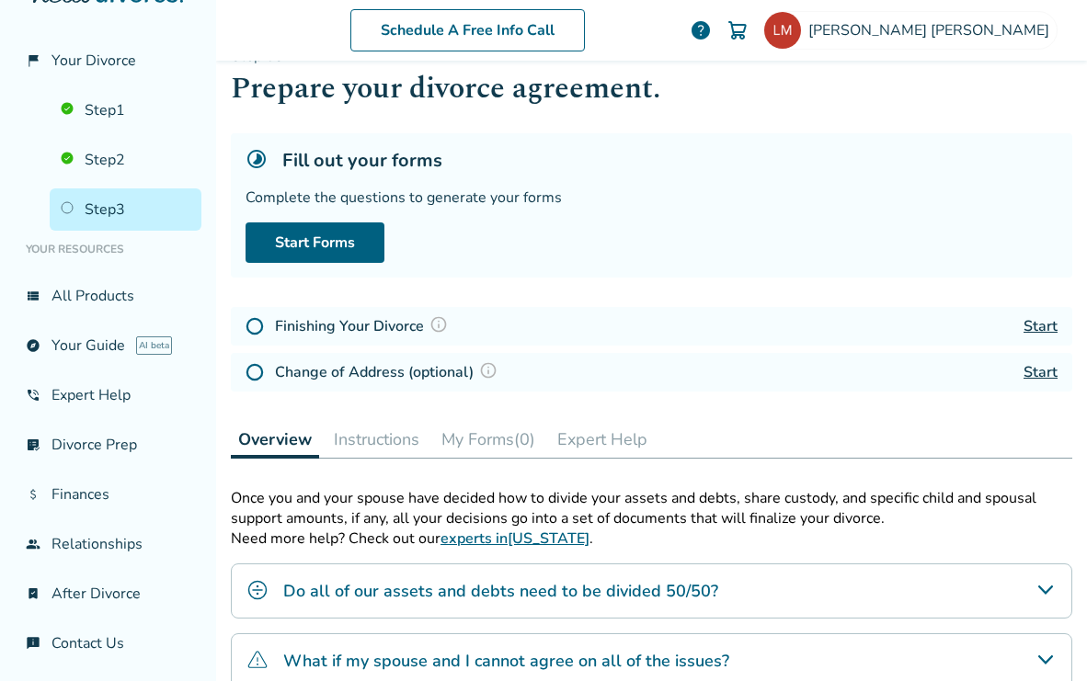
scroll to position [29, 0]
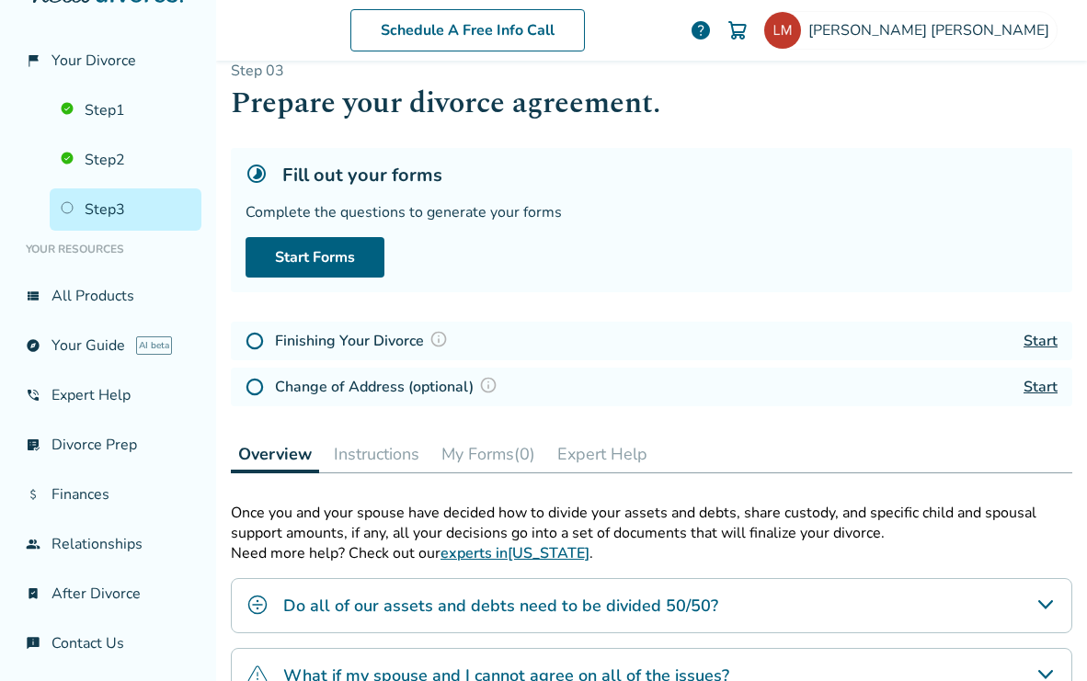
click at [436, 340] on img at bounding box center [438, 339] width 18 height 18
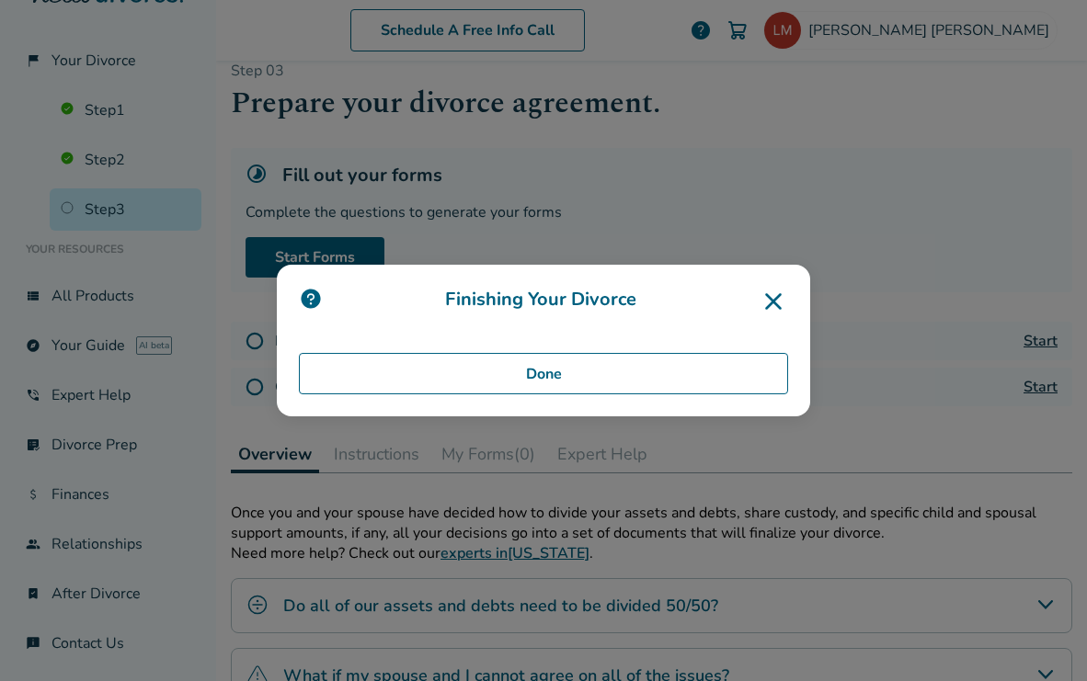
click at [476, 379] on button "Done" at bounding box center [543, 374] width 489 height 42
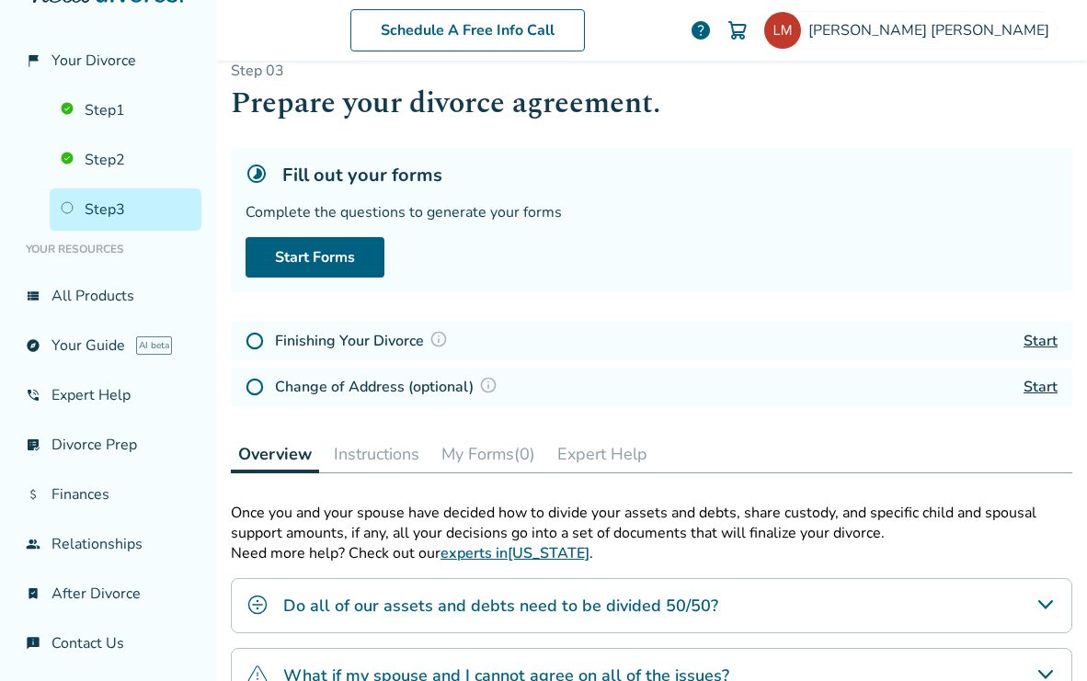
click at [1038, 338] on link "Start" at bounding box center [1040, 341] width 34 height 20
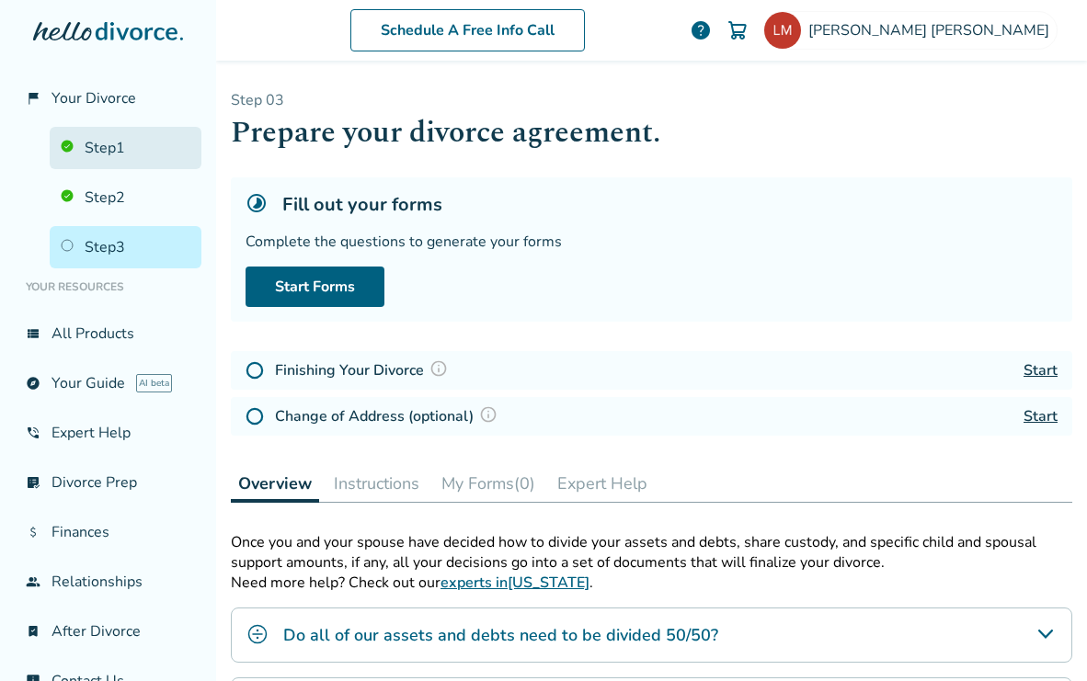
click at [126, 142] on link "Step 1" at bounding box center [126, 148] width 152 height 42
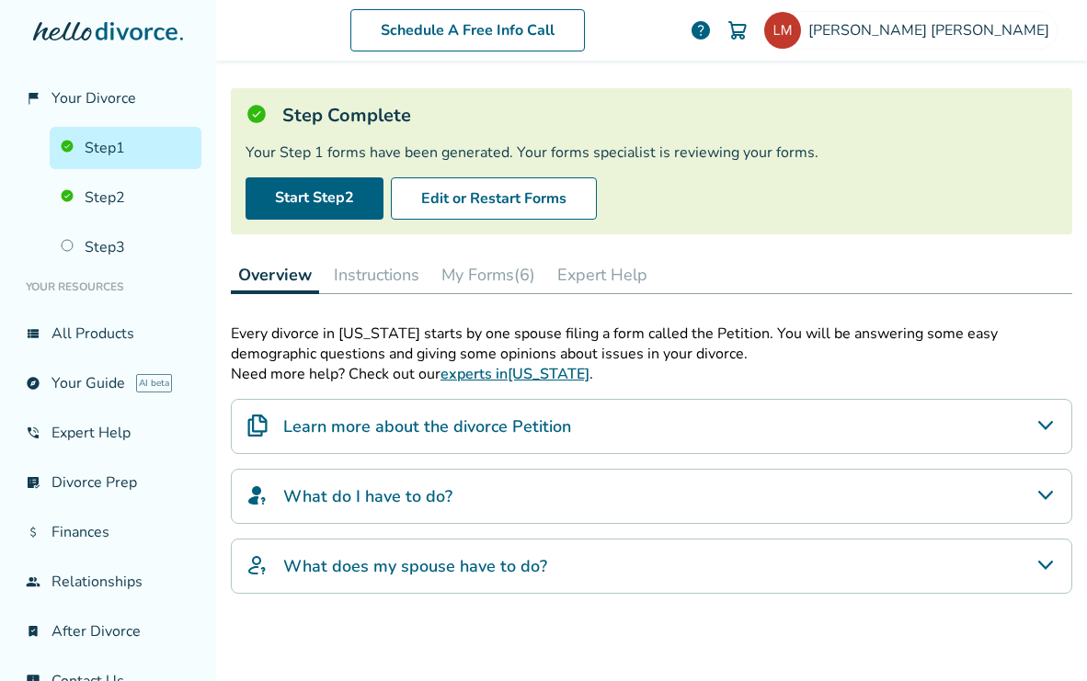
scroll to position [107, 0]
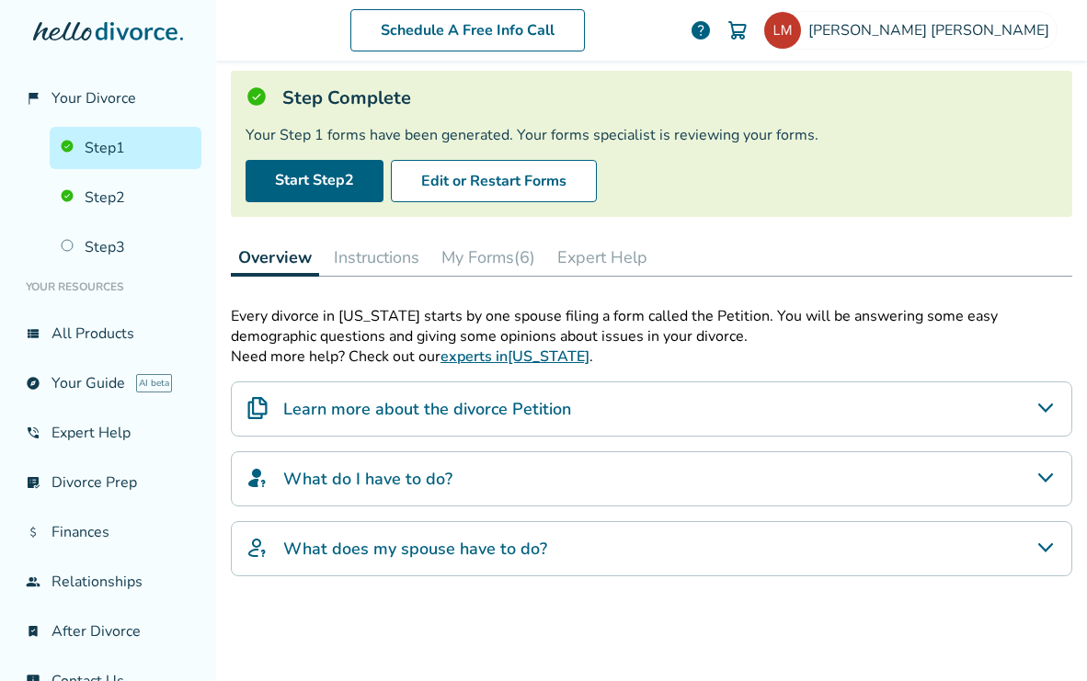
click at [473, 548] on h4 "What does my spouse have to do?" at bounding box center [415, 549] width 264 height 24
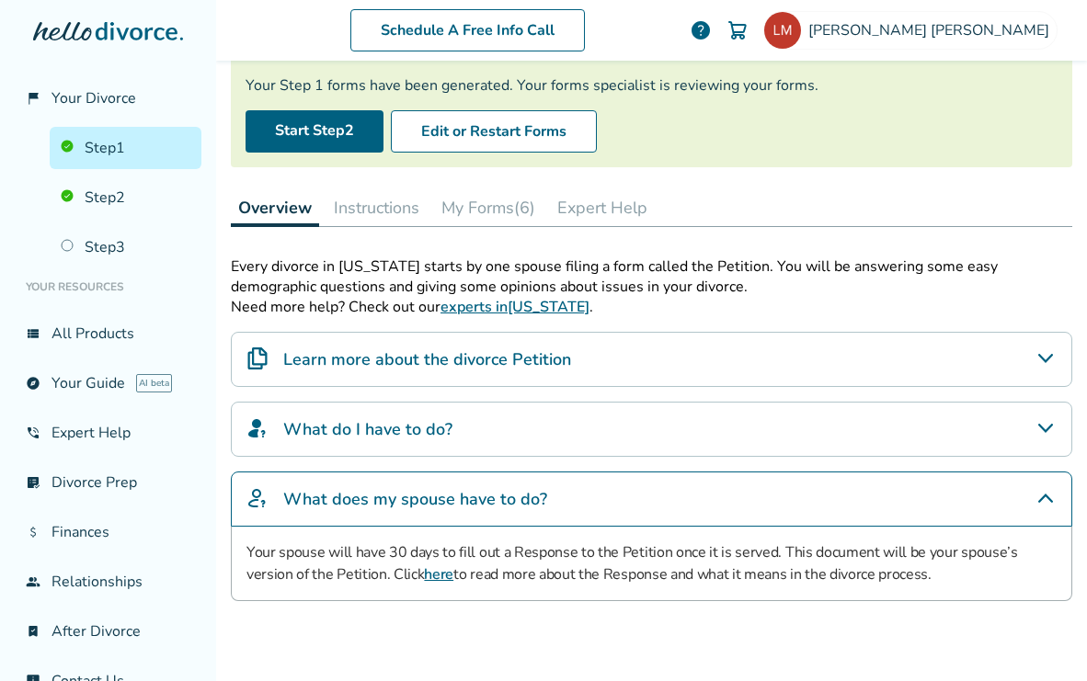
scroll to position [204, 0]
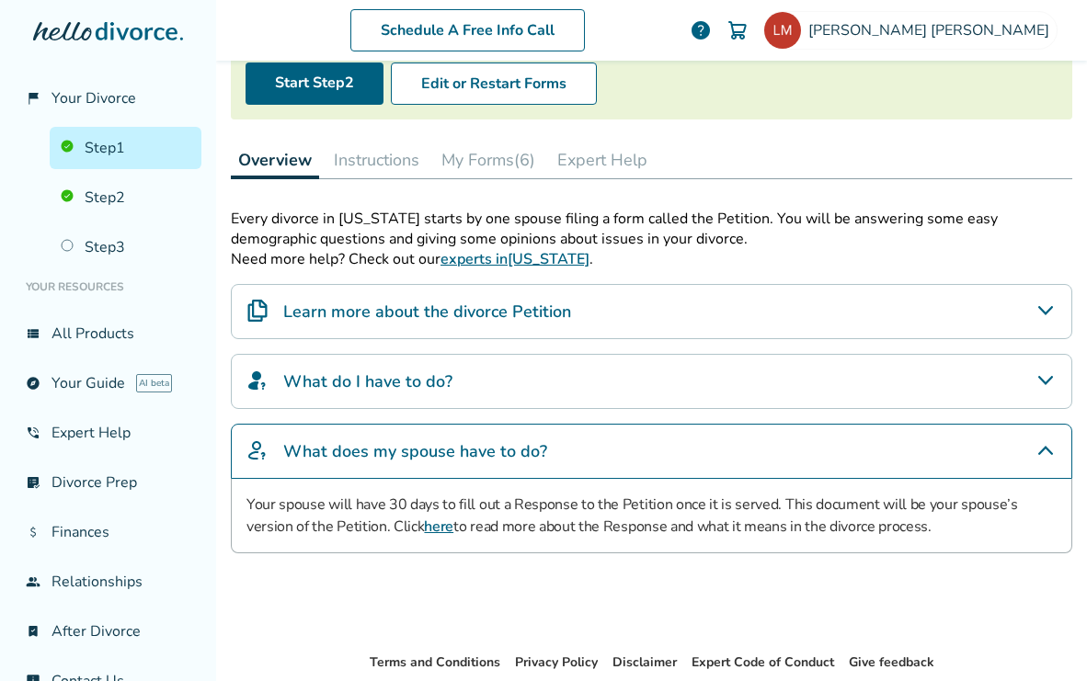
click at [599, 305] on div "Learn more about the divorce Petition" at bounding box center [651, 311] width 841 height 55
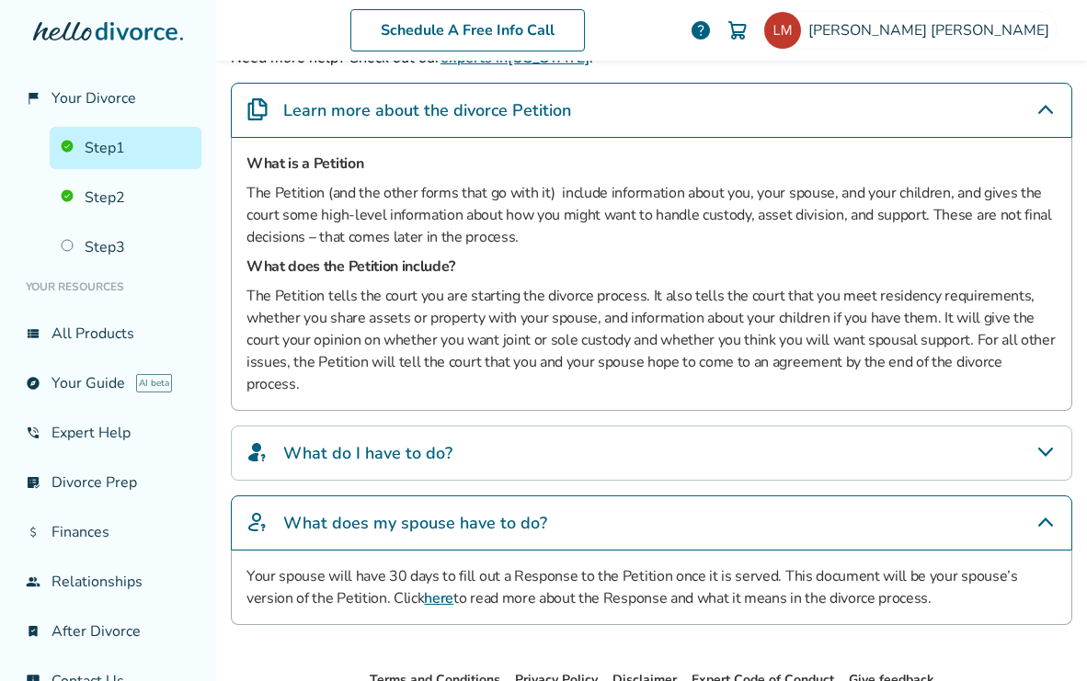
scroll to position [406, 0]
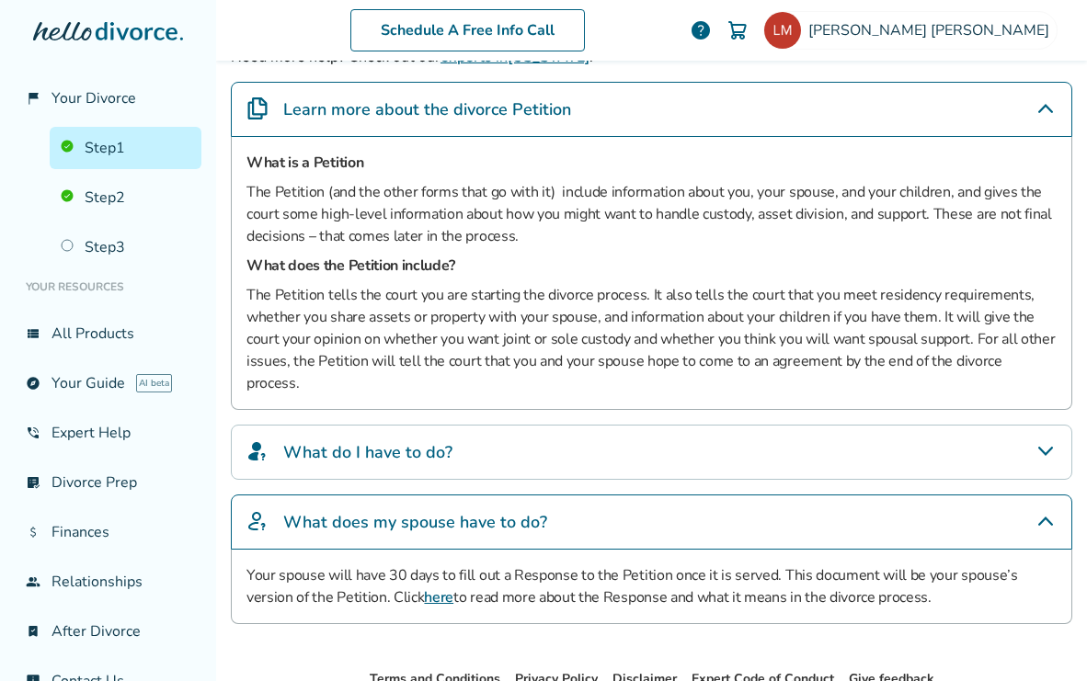
click at [571, 425] on div "What do I have to do?" at bounding box center [651, 452] width 841 height 55
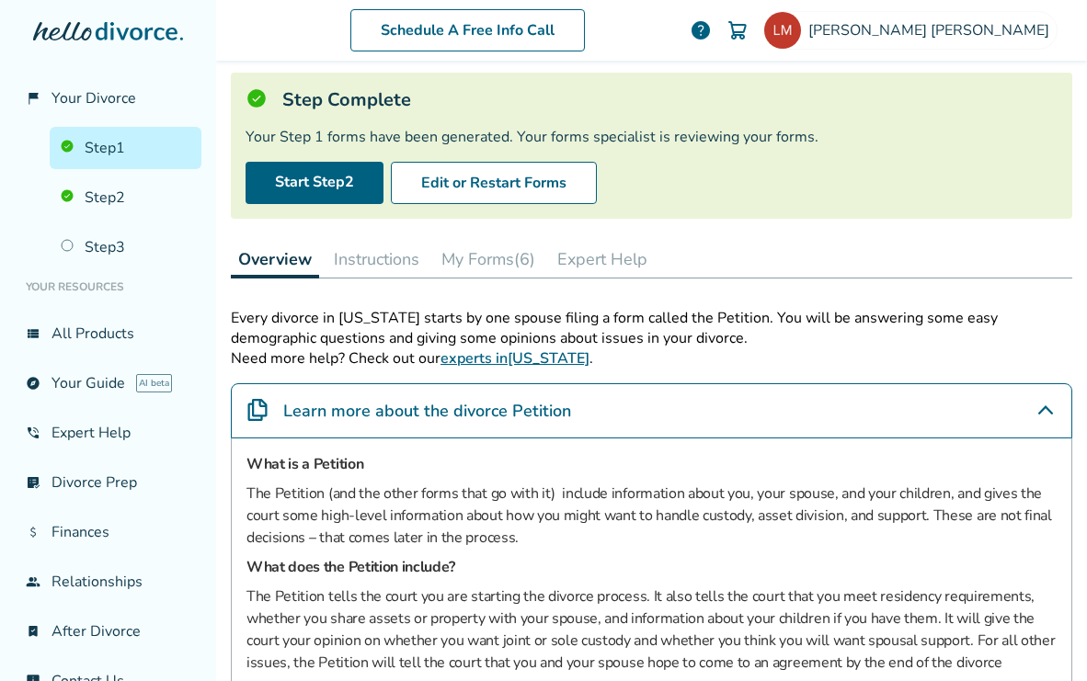
scroll to position [100, 0]
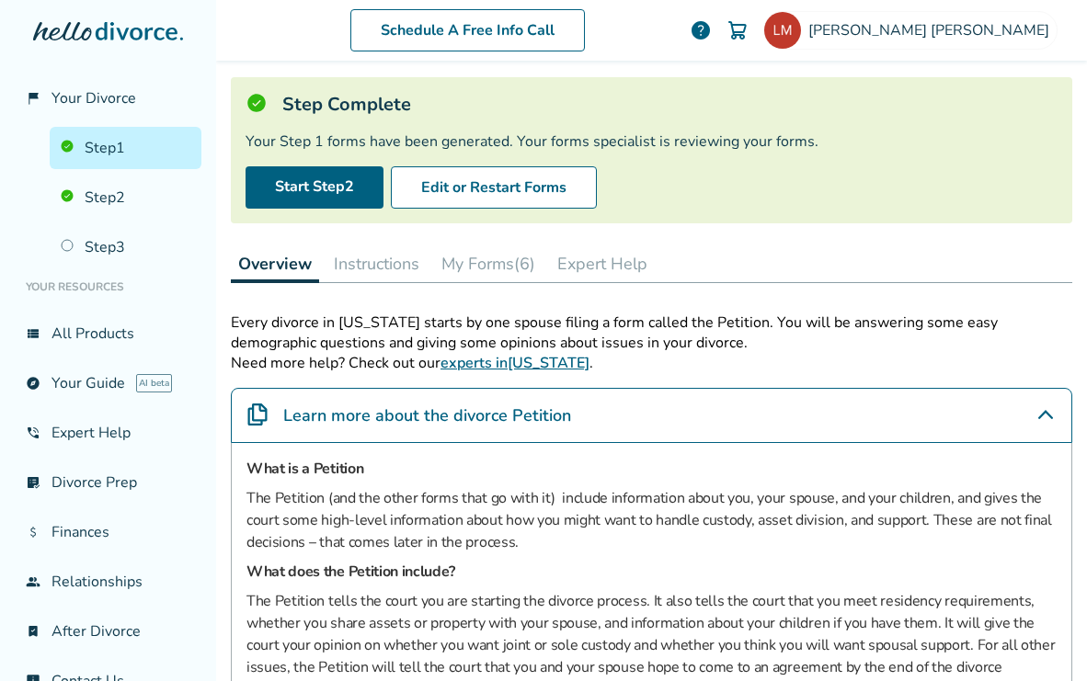
click at [524, 274] on button "My Forms (6)" at bounding box center [488, 264] width 109 height 37
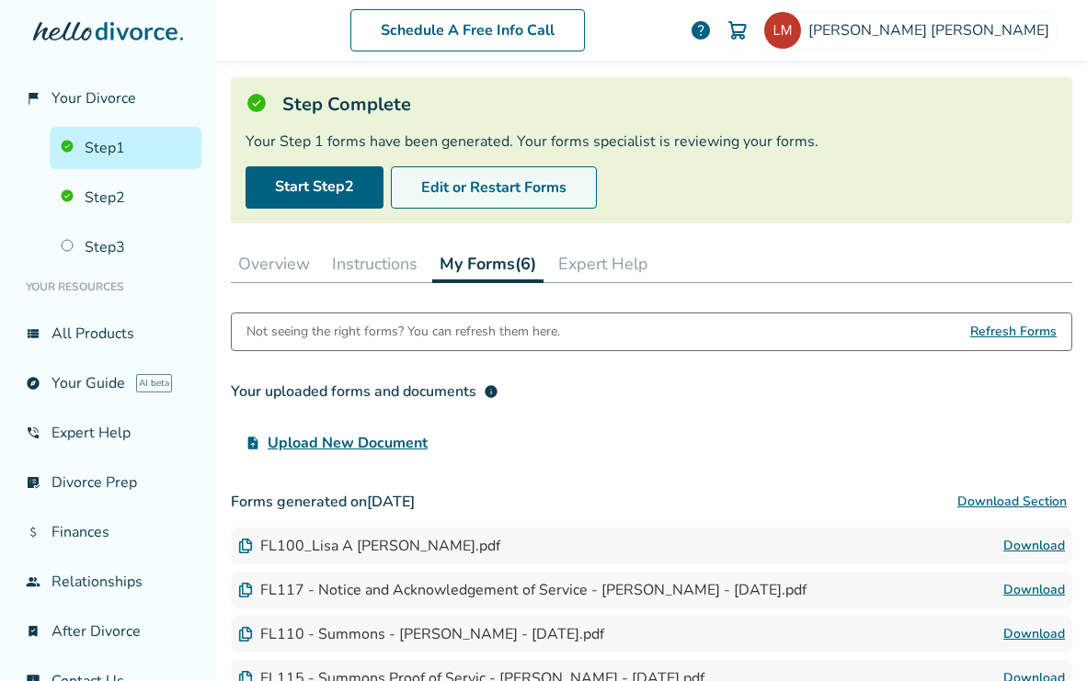
click at [536, 179] on button "Edit or Restart Forms" at bounding box center [494, 187] width 206 height 42
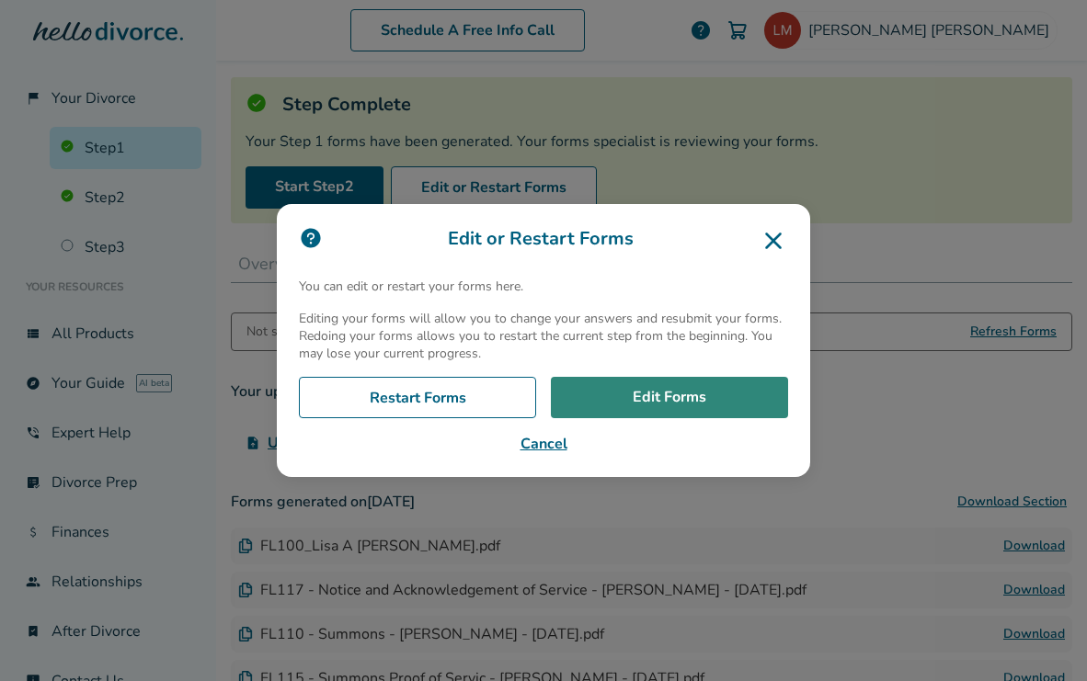
click at [664, 395] on link "Edit Forms" at bounding box center [669, 398] width 237 height 42
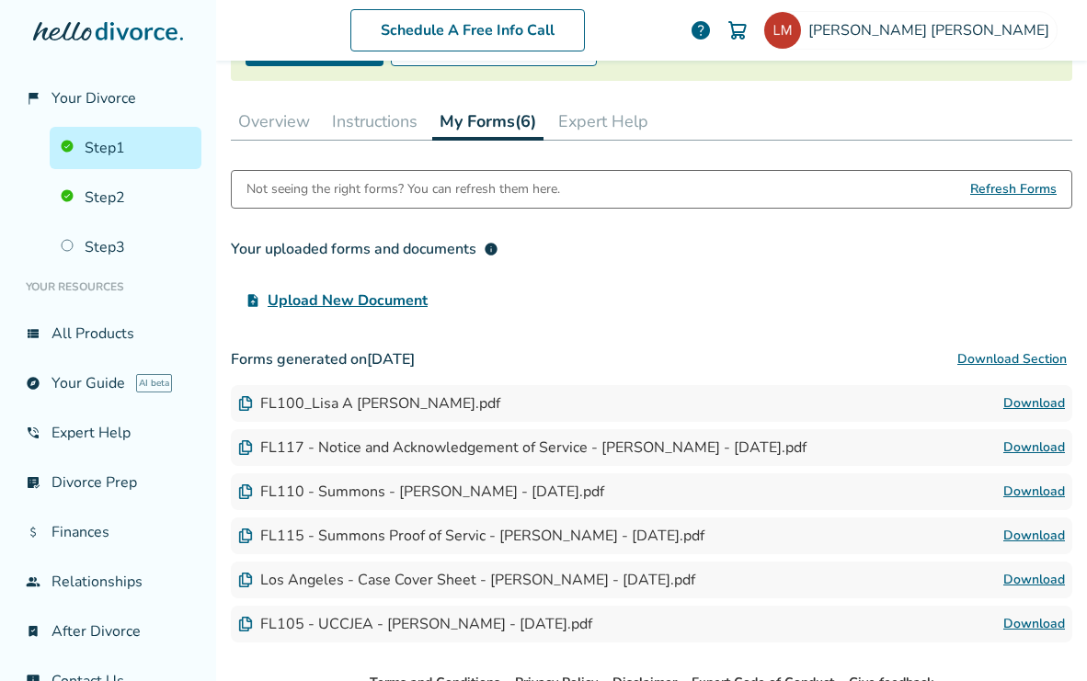
scroll to position [104, 0]
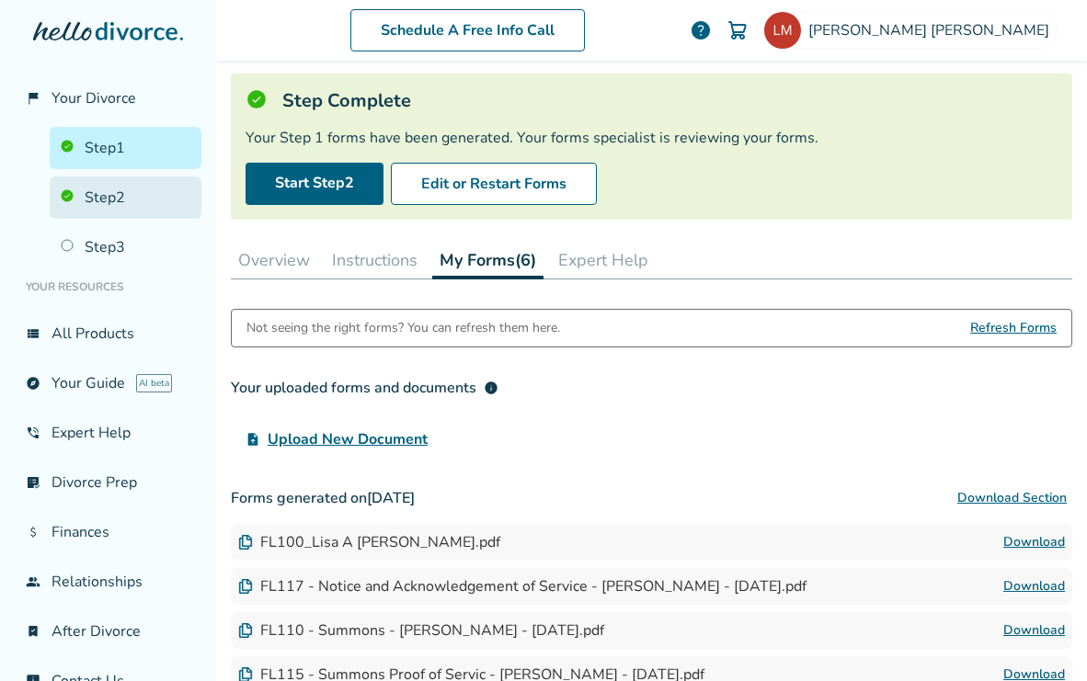
click at [121, 197] on link "Step 2" at bounding box center [126, 198] width 152 height 42
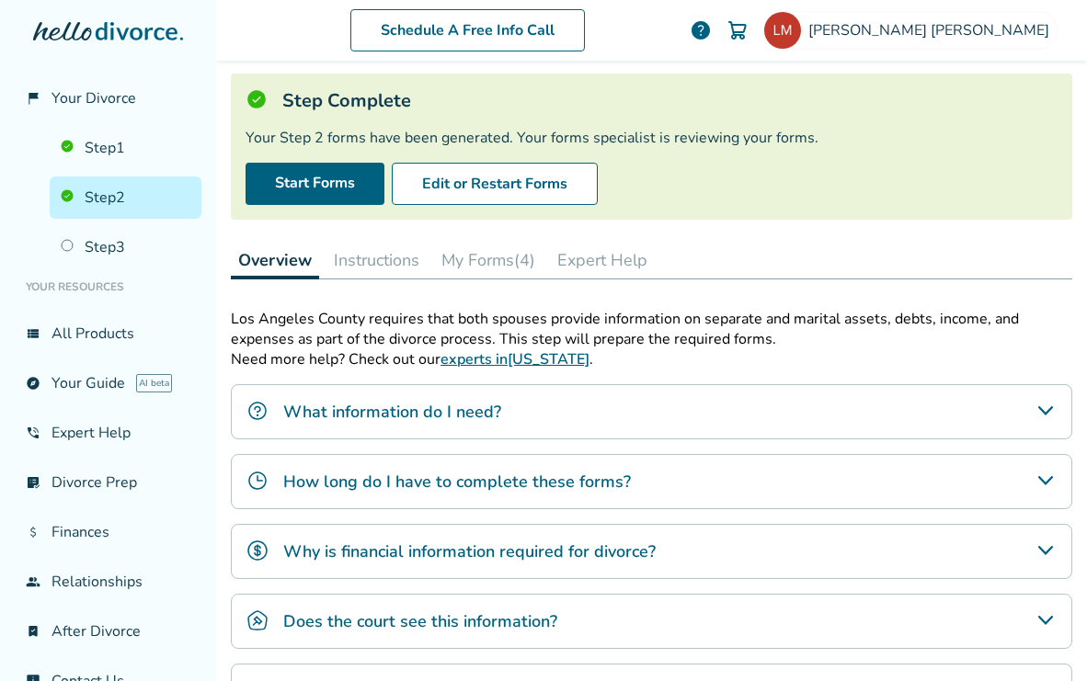
scroll to position [90, 0]
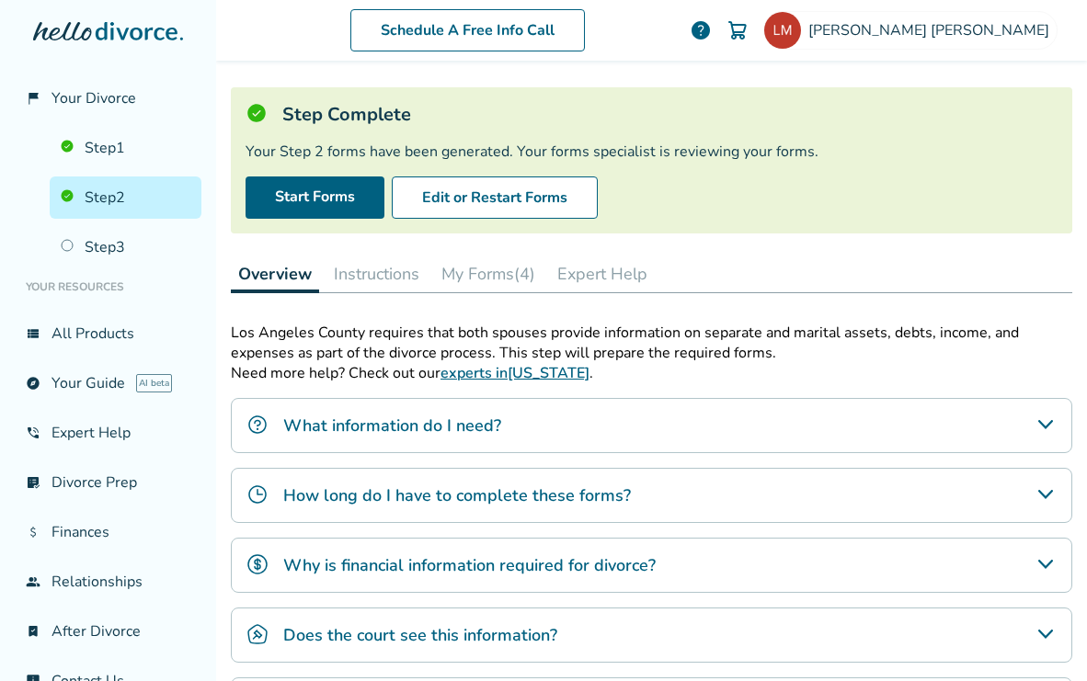
click at [121, 197] on link "Step 2" at bounding box center [126, 198] width 152 height 42
click at [507, 269] on button "My Forms (4)" at bounding box center [488, 274] width 109 height 37
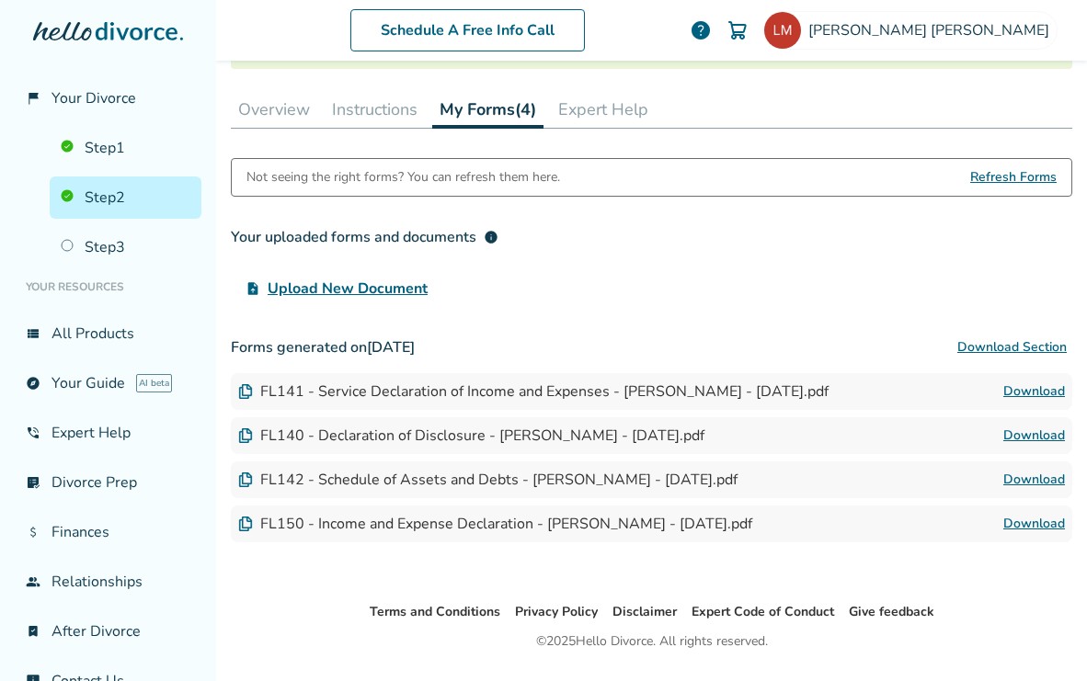
scroll to position [303, 0]
